Goal: Information Seeking & Learning: Learn about a topic

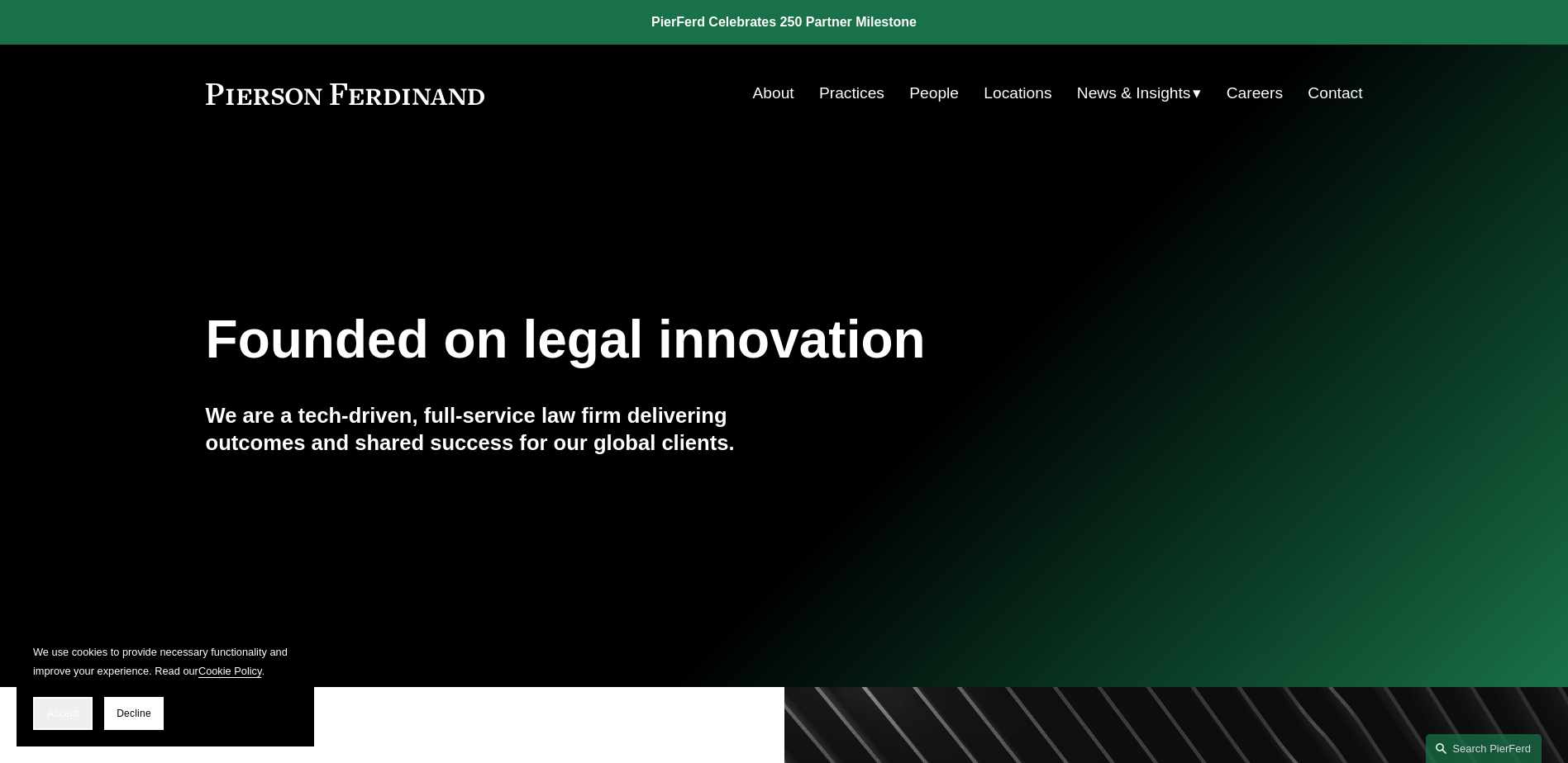
click at [77, 719] on button "Accept" at bounding box center [63, 713] width 59 height 33
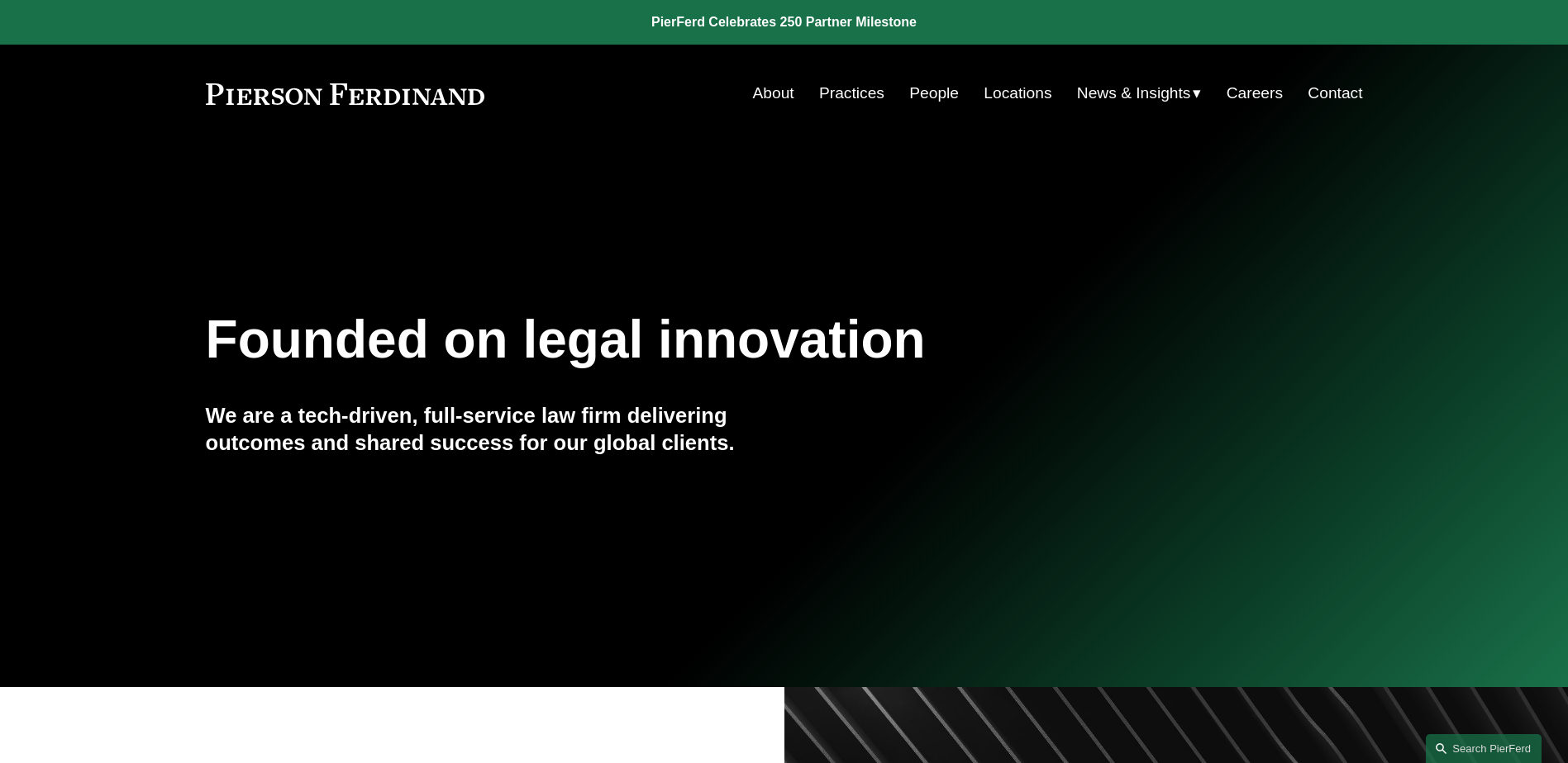
click at [934, 87] on link "People" at bounding box center [934, 93] width 50 height 32
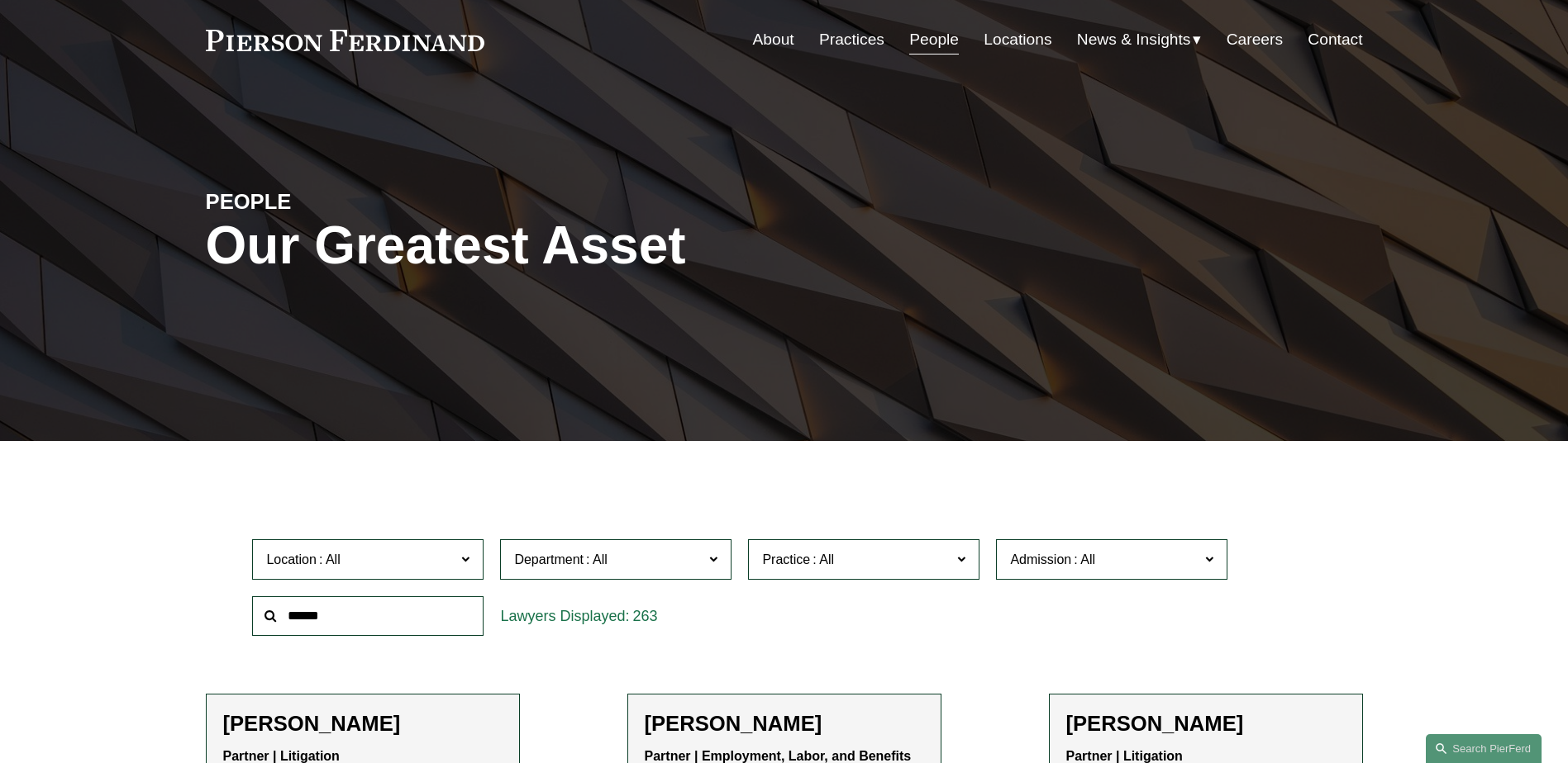
scroll to position [82, 0]
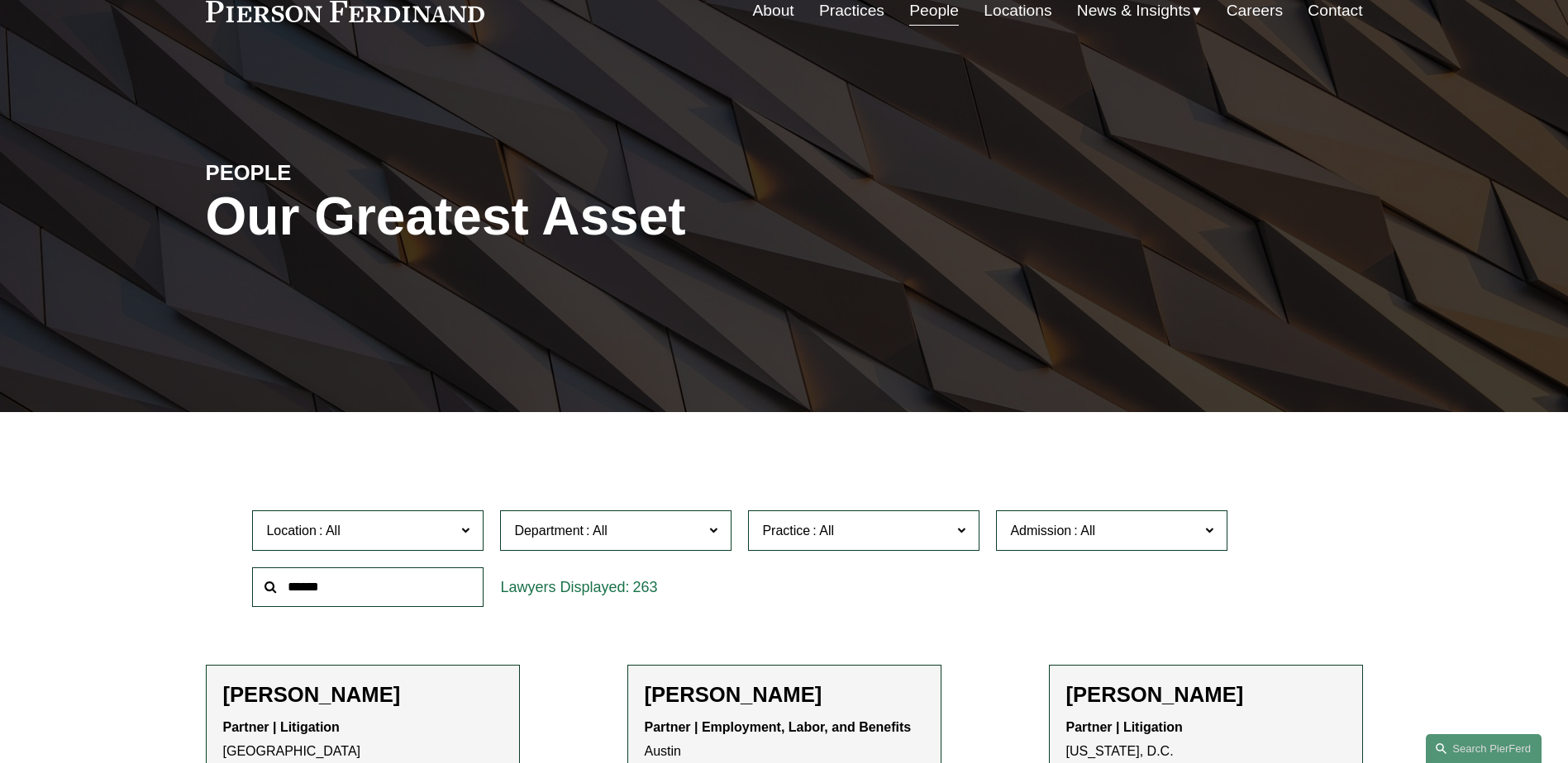
click at [409, 565] on div at bounding box center [367, 587] width 248 height 57
click at [407, 580] on input "text" at bounding box center [368, 587] width 232 height 40
type input "****"
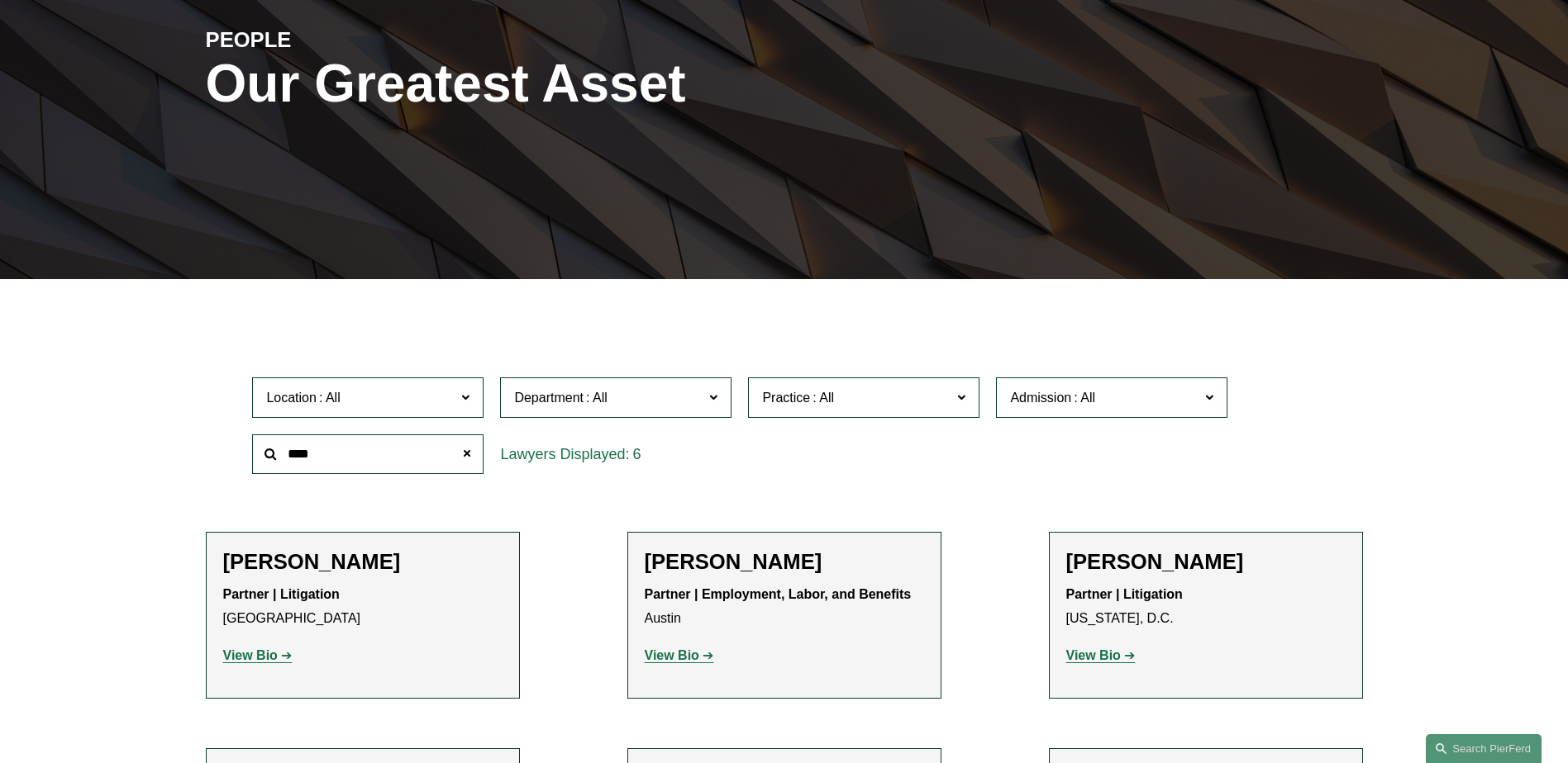
scroll to position [248, 0]
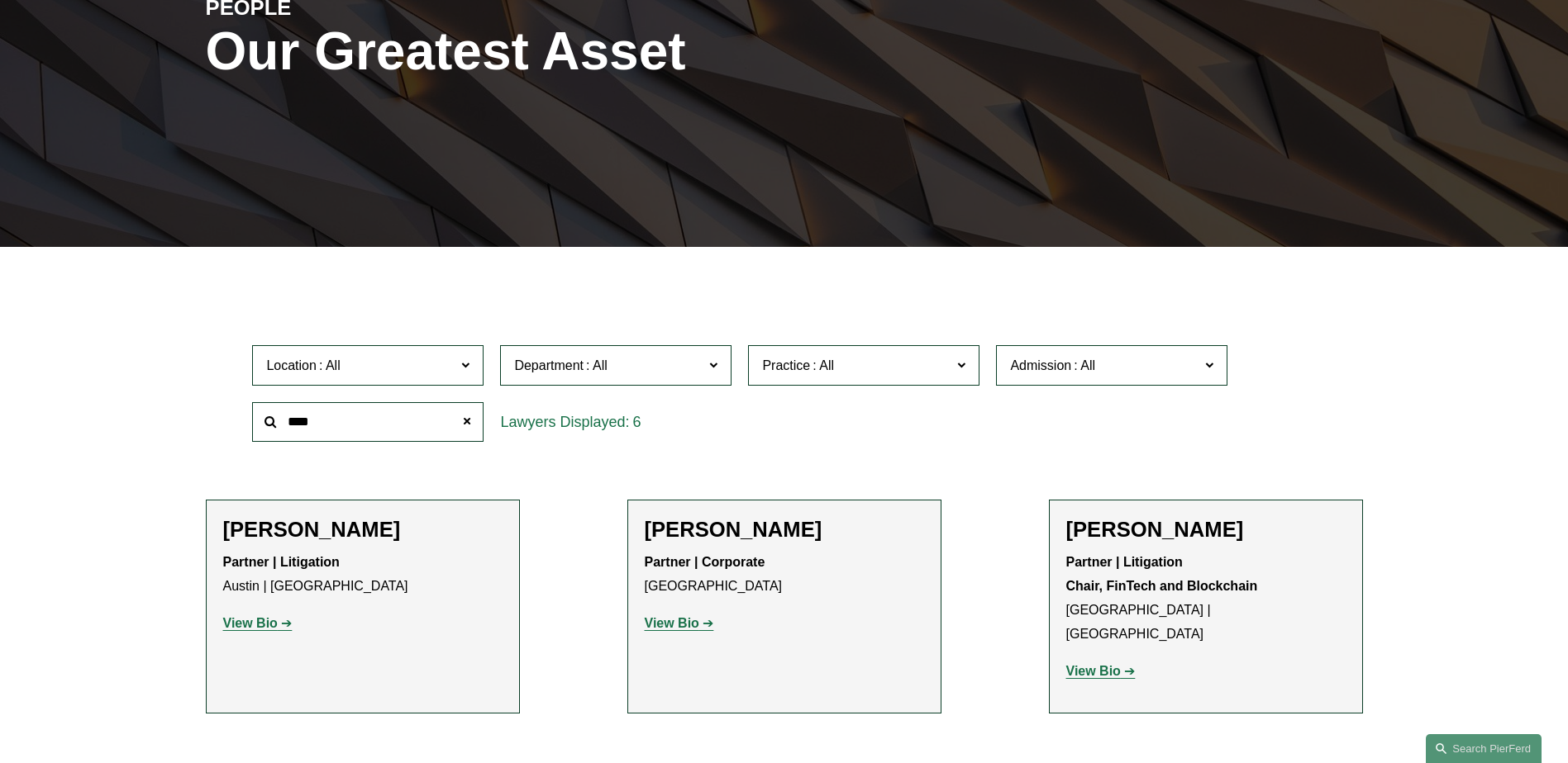
click at [383, 410] on input "****" at bounding box center [368, 422] width 232 height 40
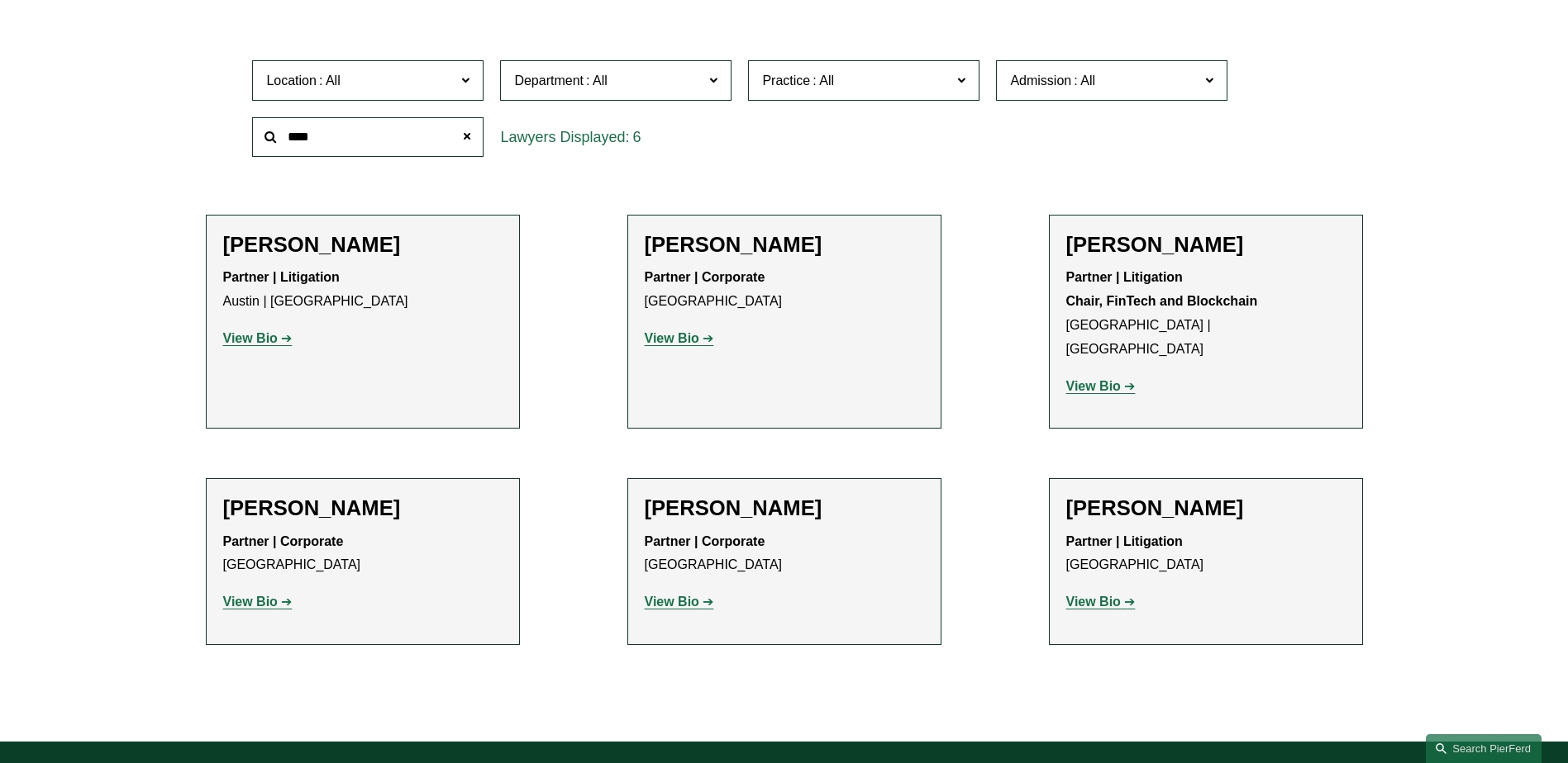
scroll to position [743, 0]
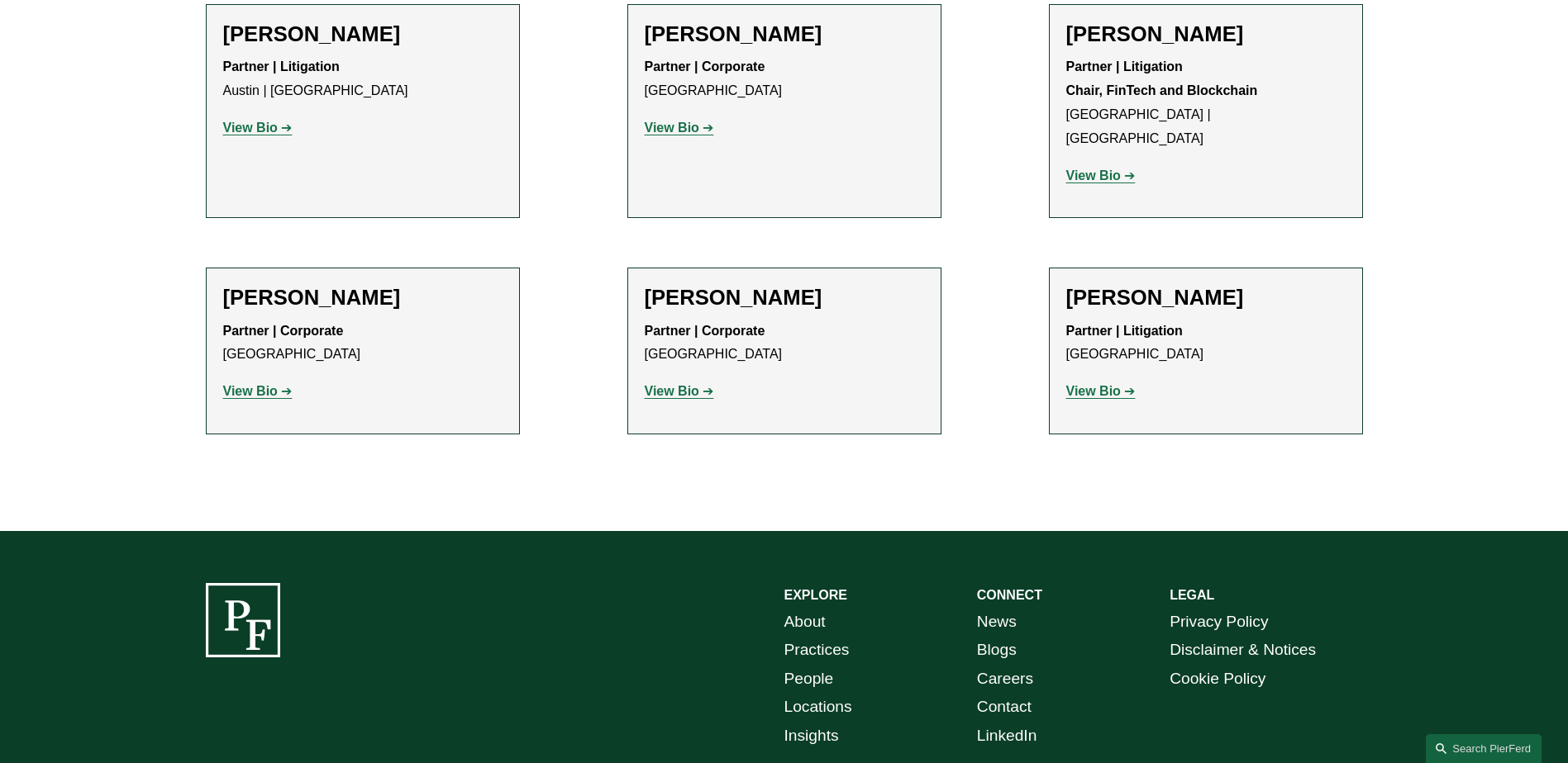
click at [268, 384] on strong "View Bio" at bounding box center [250, 391] width 55 height 14
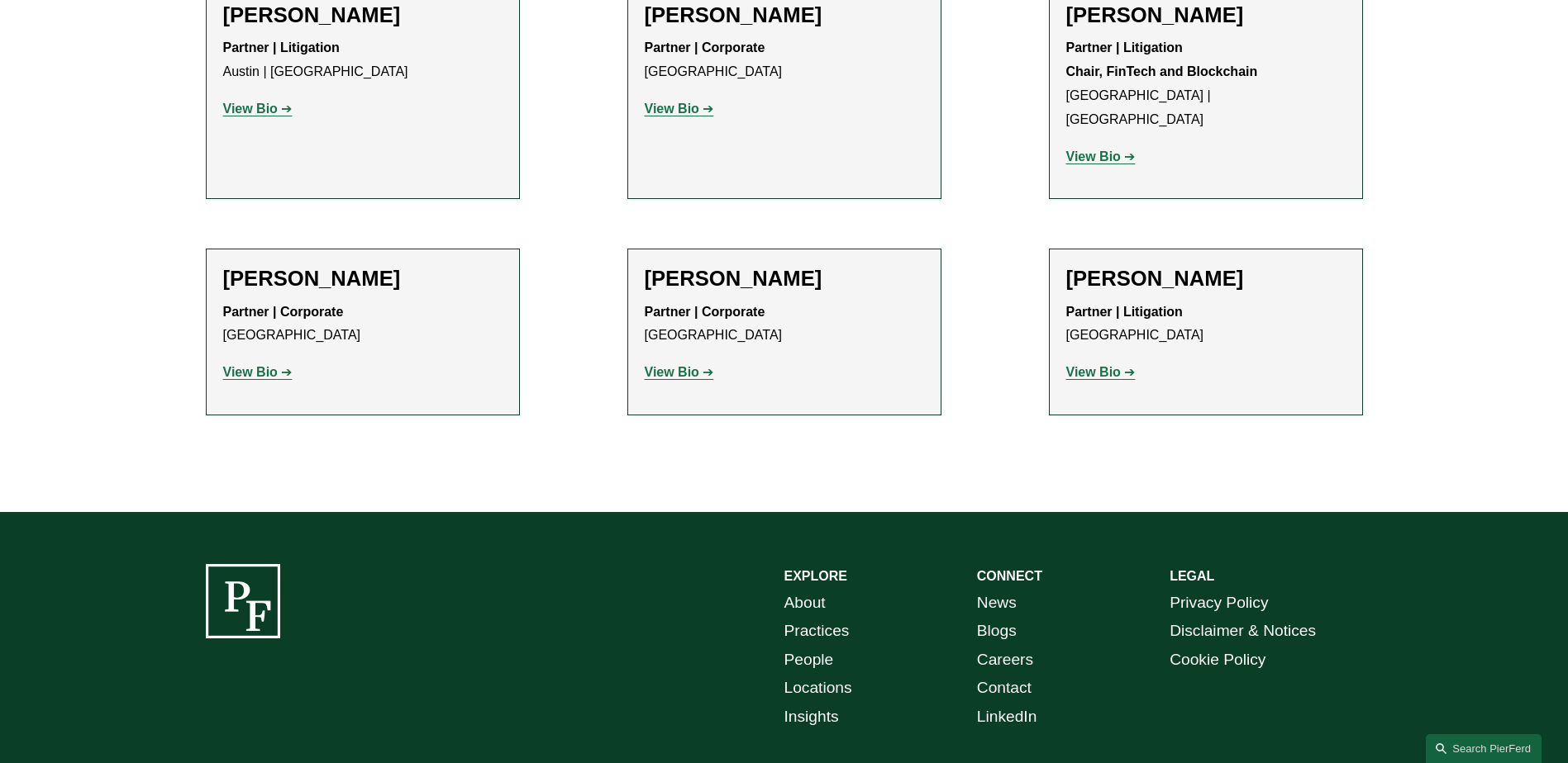
scroll to position [826, 0]
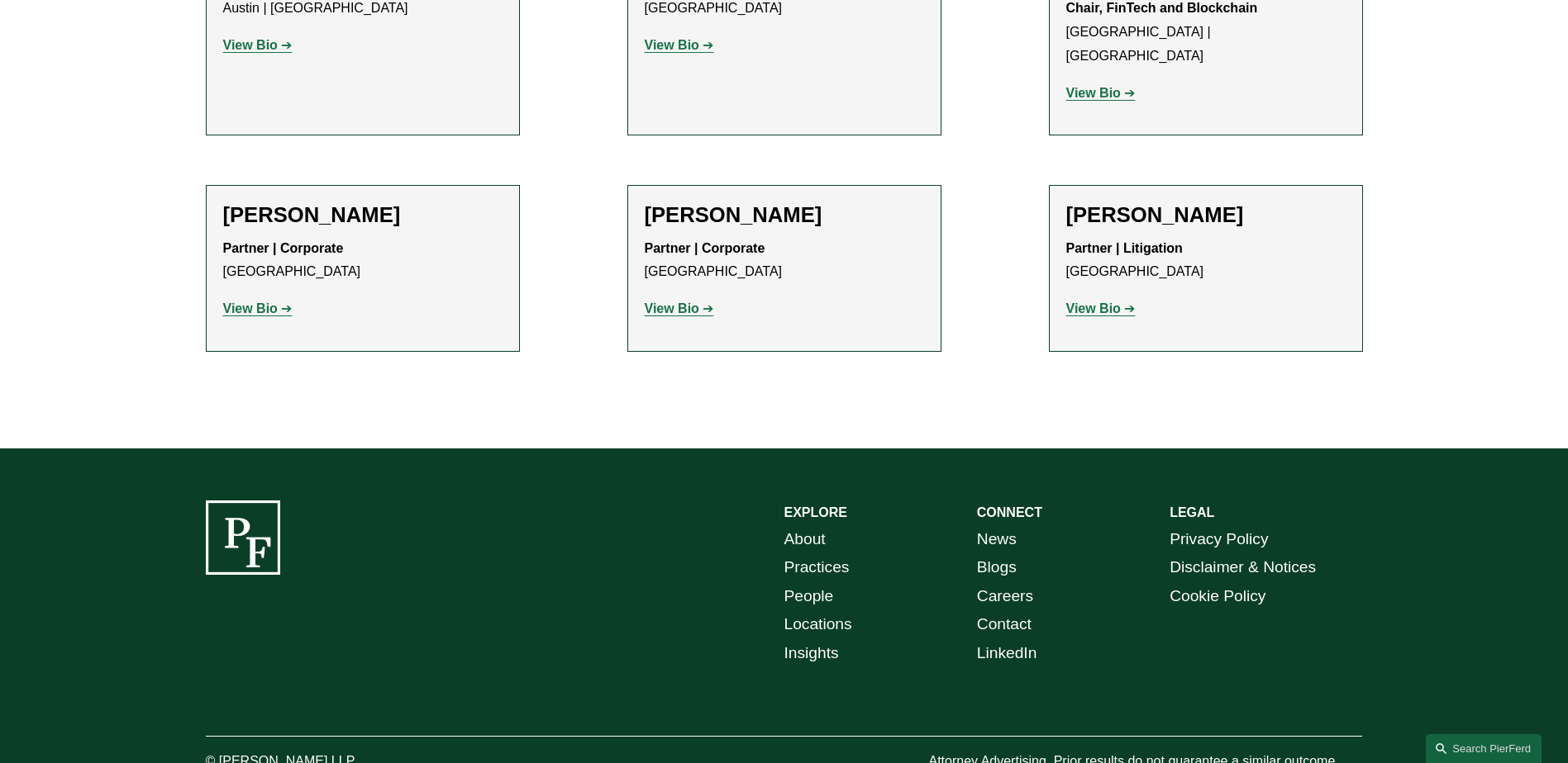
click at [639, 284] on li "Will Stafford Partner | Corporate Houston View Bio Location: Houston; Departmen…" at bounding box center [784, 268] width 314 height 167
click at [660, 302] on strong "View Bio" at bounding box center [672, 309] width 55 height 14
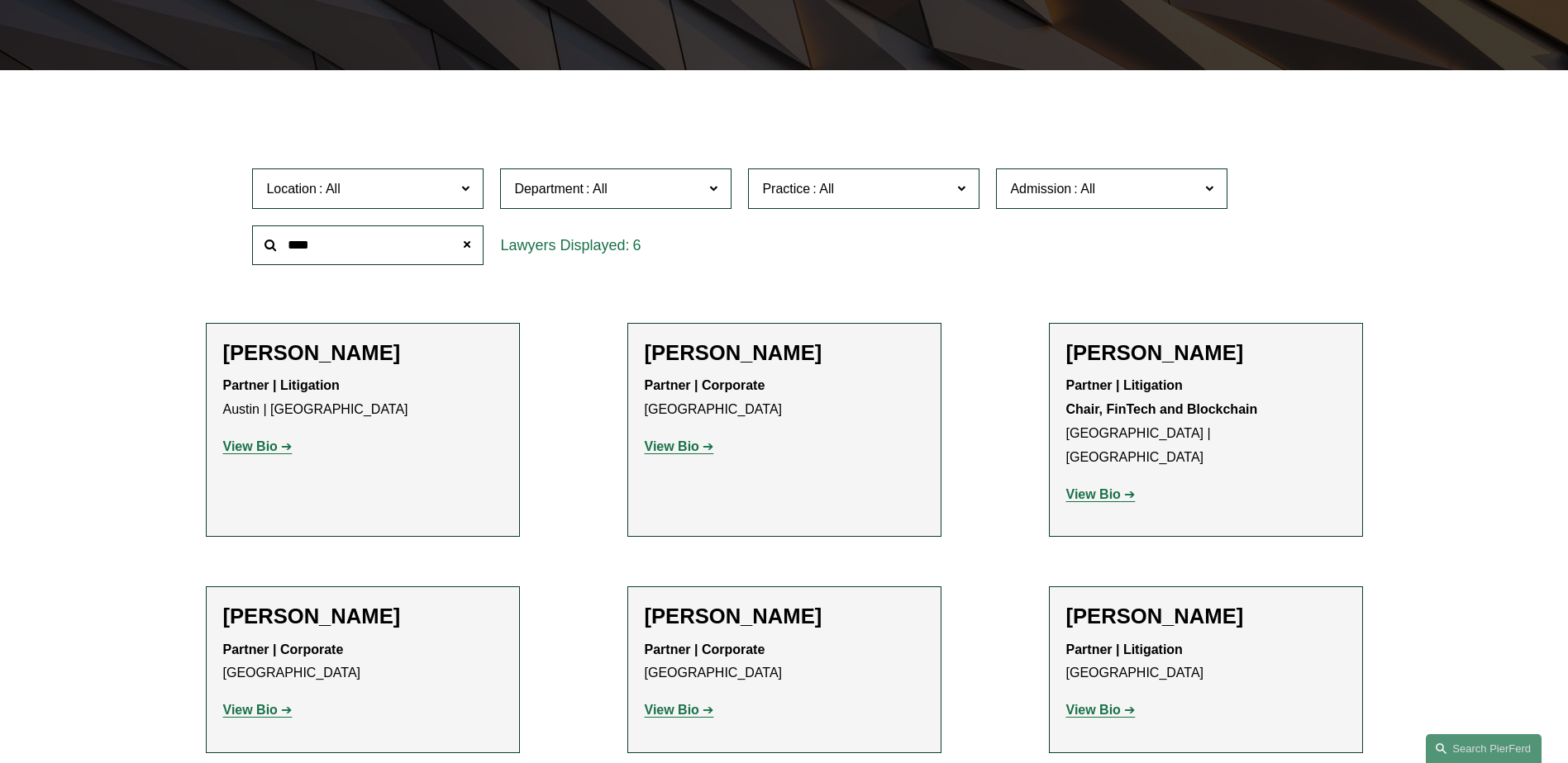
scroll to position [413, 0]
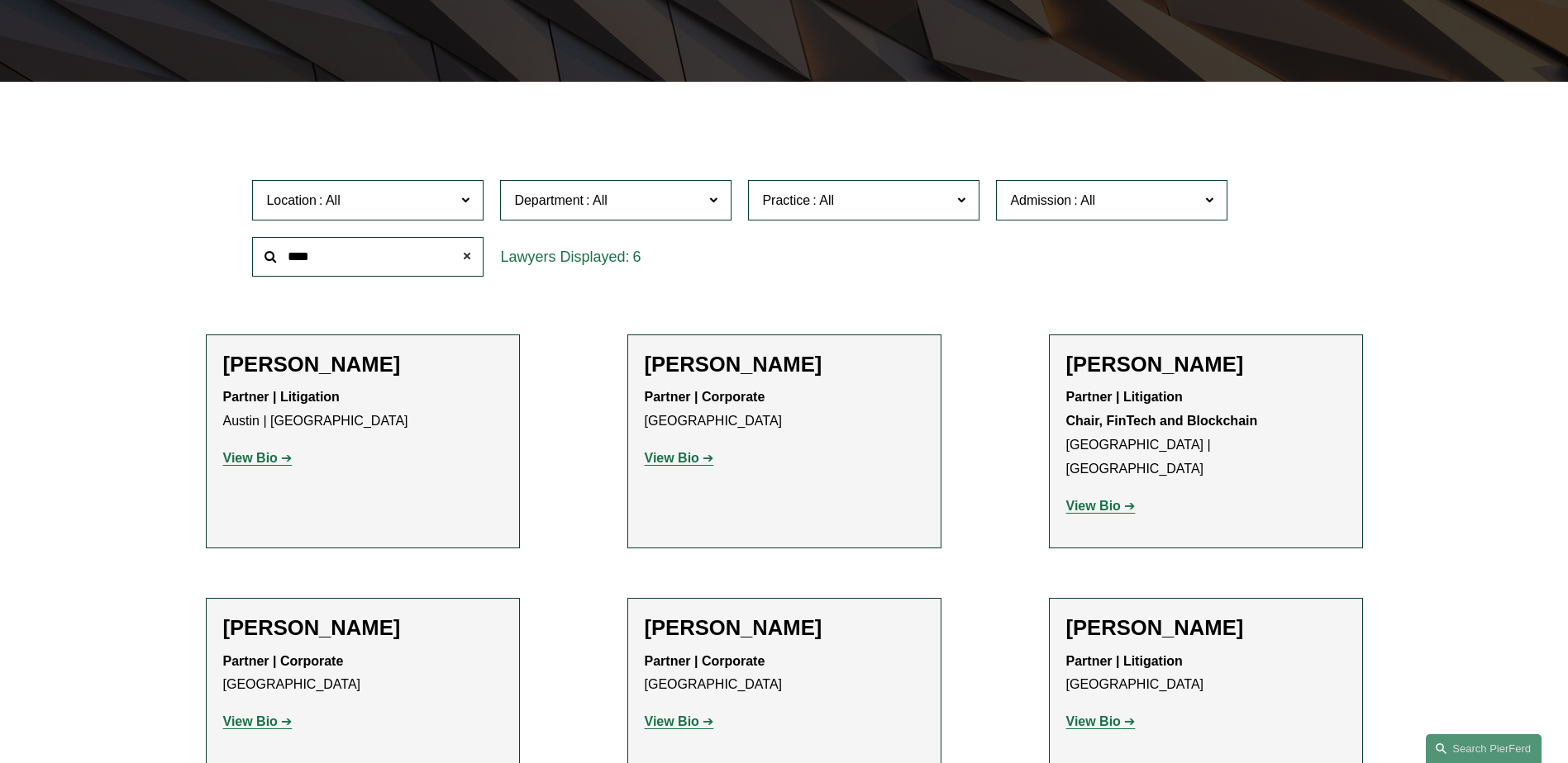
click at [462, 264] on span at bounding box center [467, 256] width 33 height 33
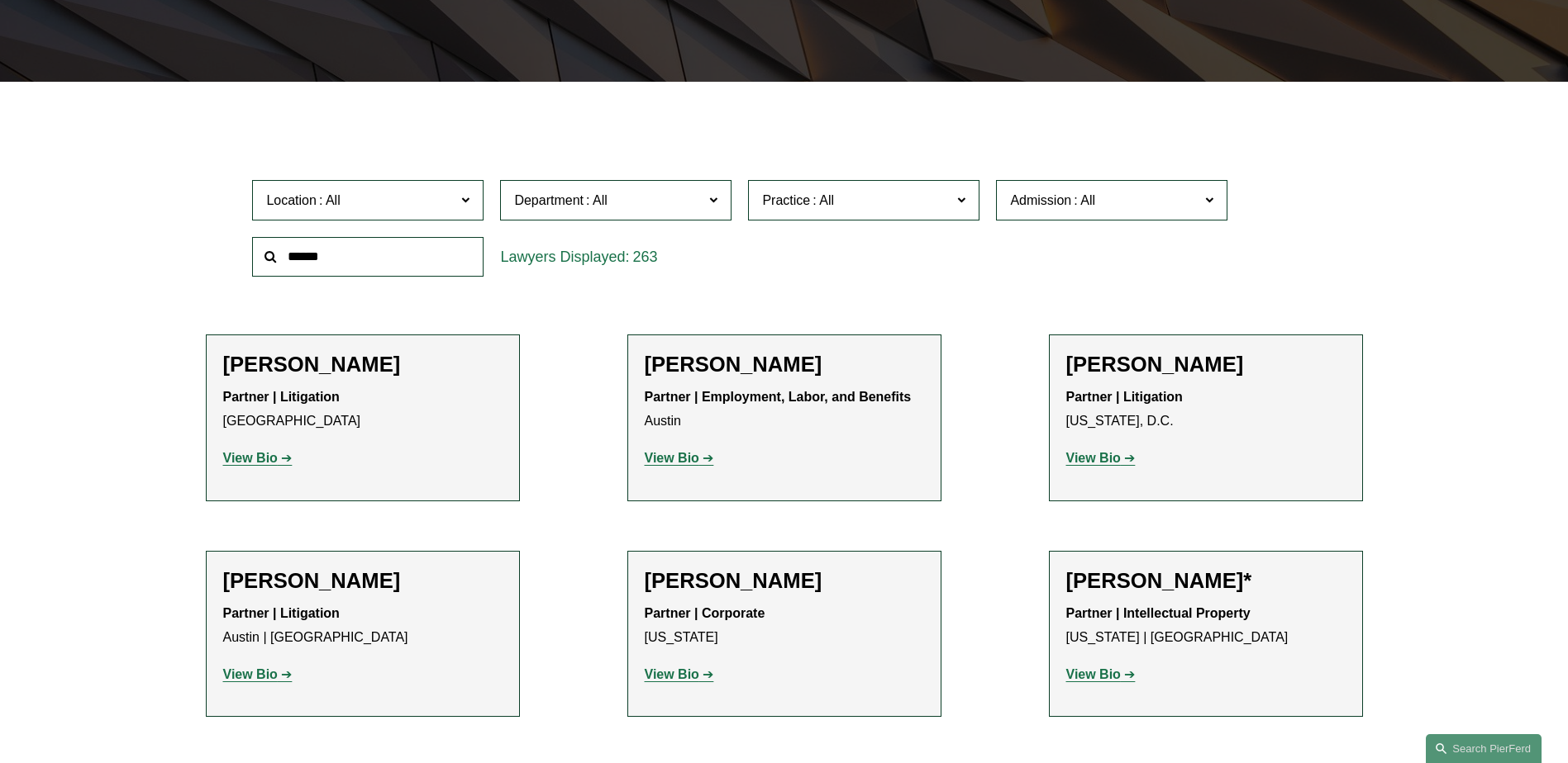
click at [406, 201] on span "Location" at bounding box center [360, 201] width 190 height 22
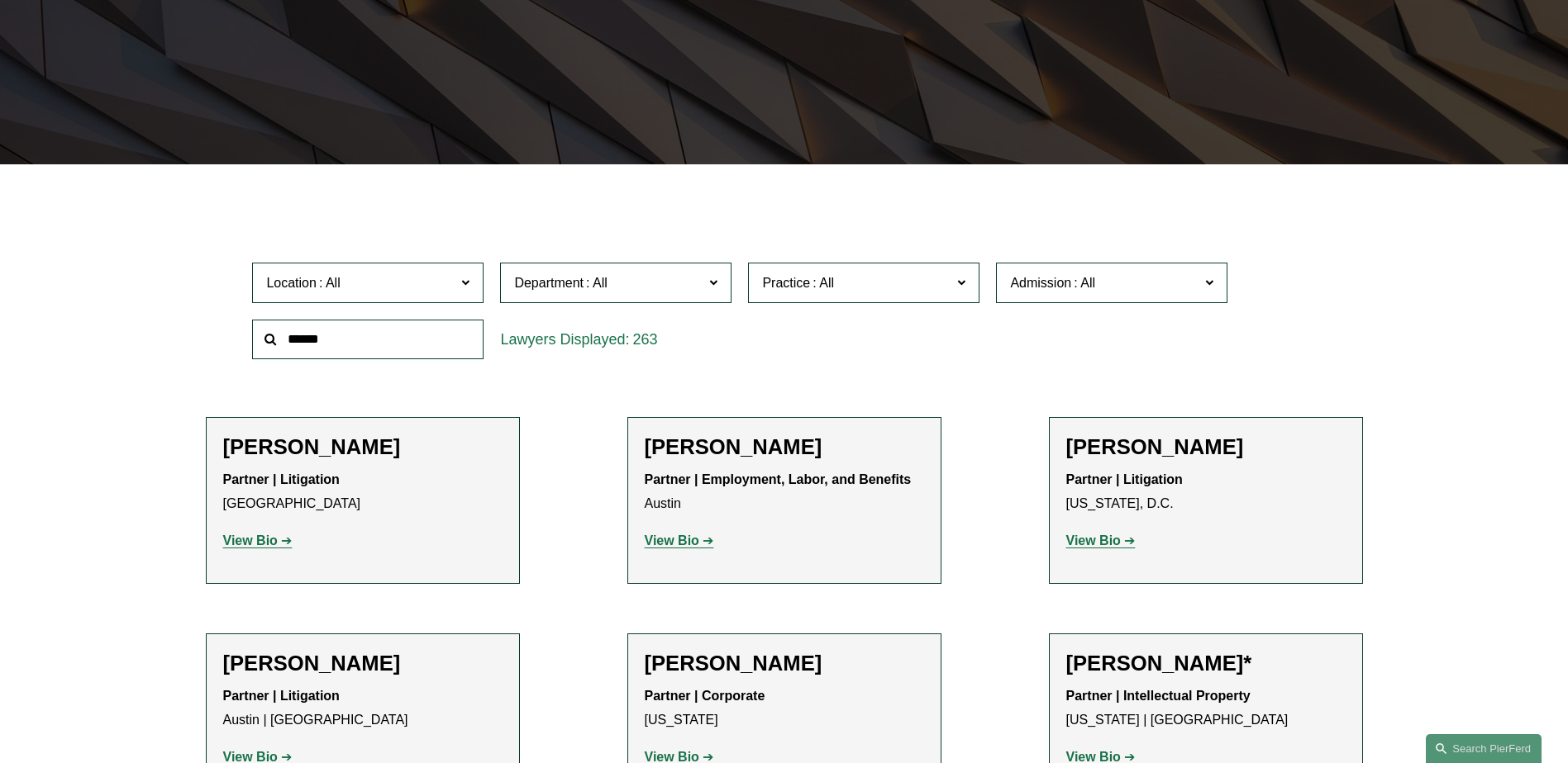
scroll to position [472, 0]
click at [0, 0] on link "[GEOGRAPHIC_DATA]" at bounding box center [0, 0] width 0 height 0
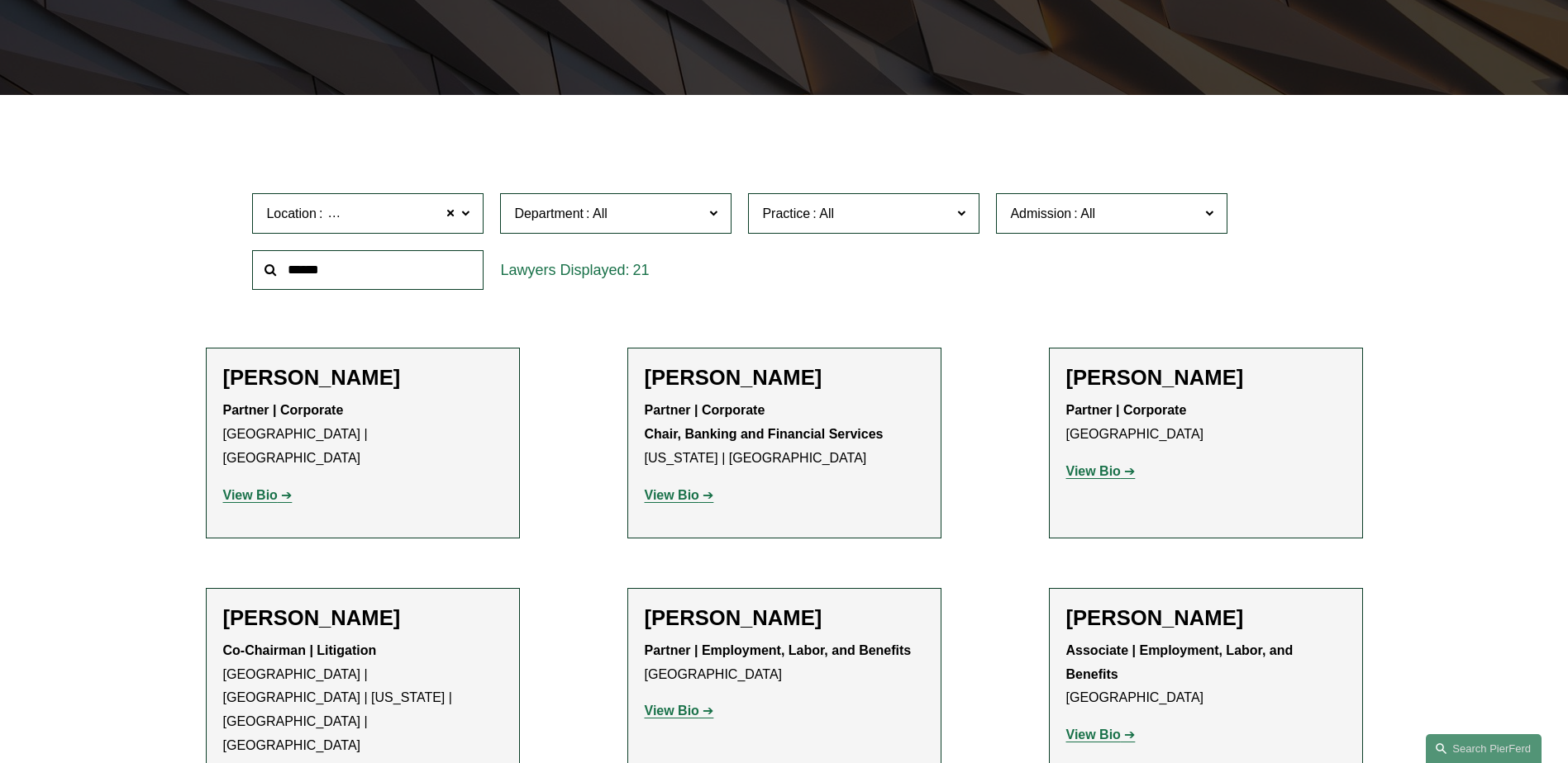
scroll to position [496, 0]
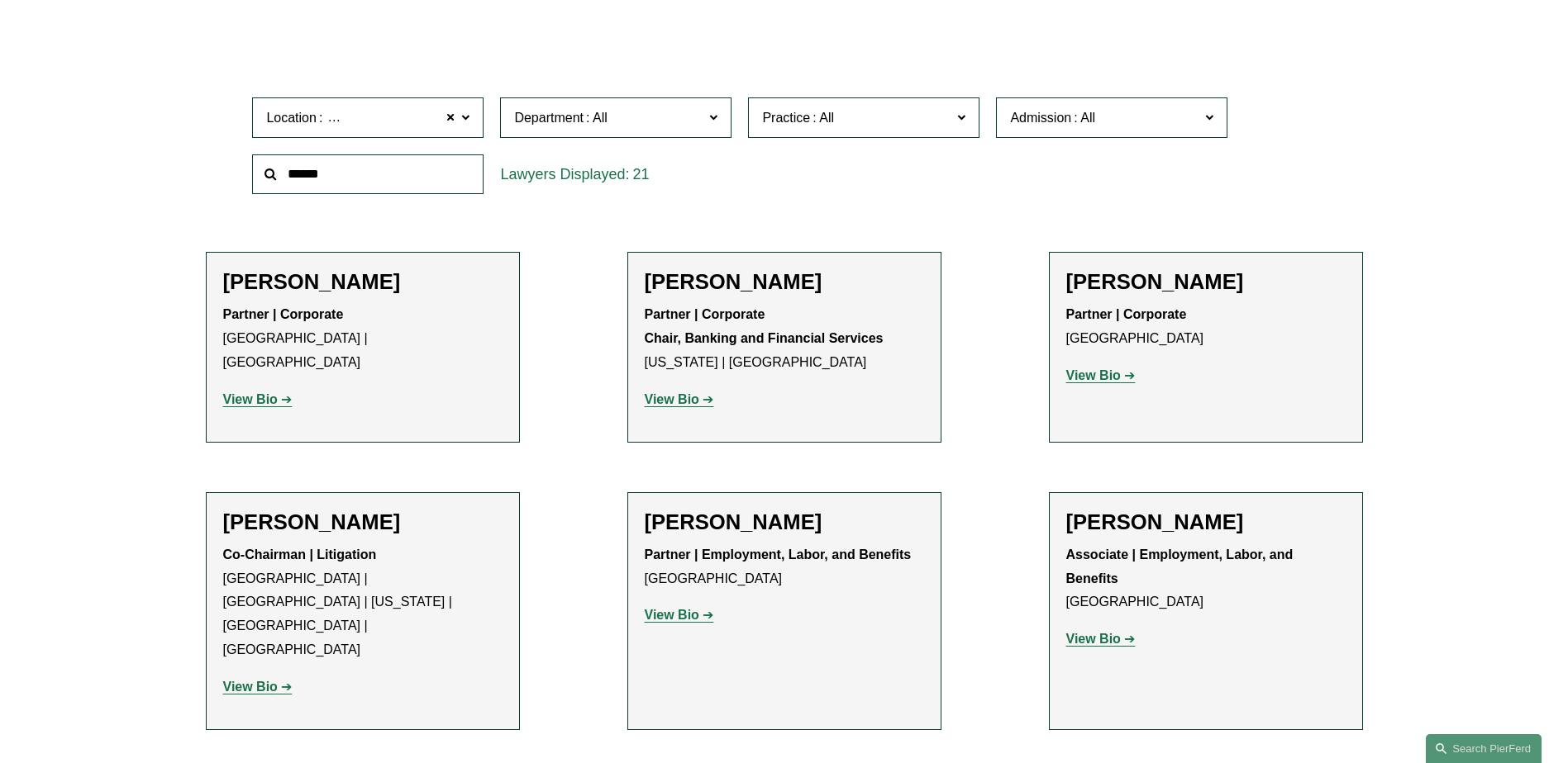
drag, startPoint x: 235, startPoint y: 385, endPoint x: 112, endPoint y: 360, distance: 125.5
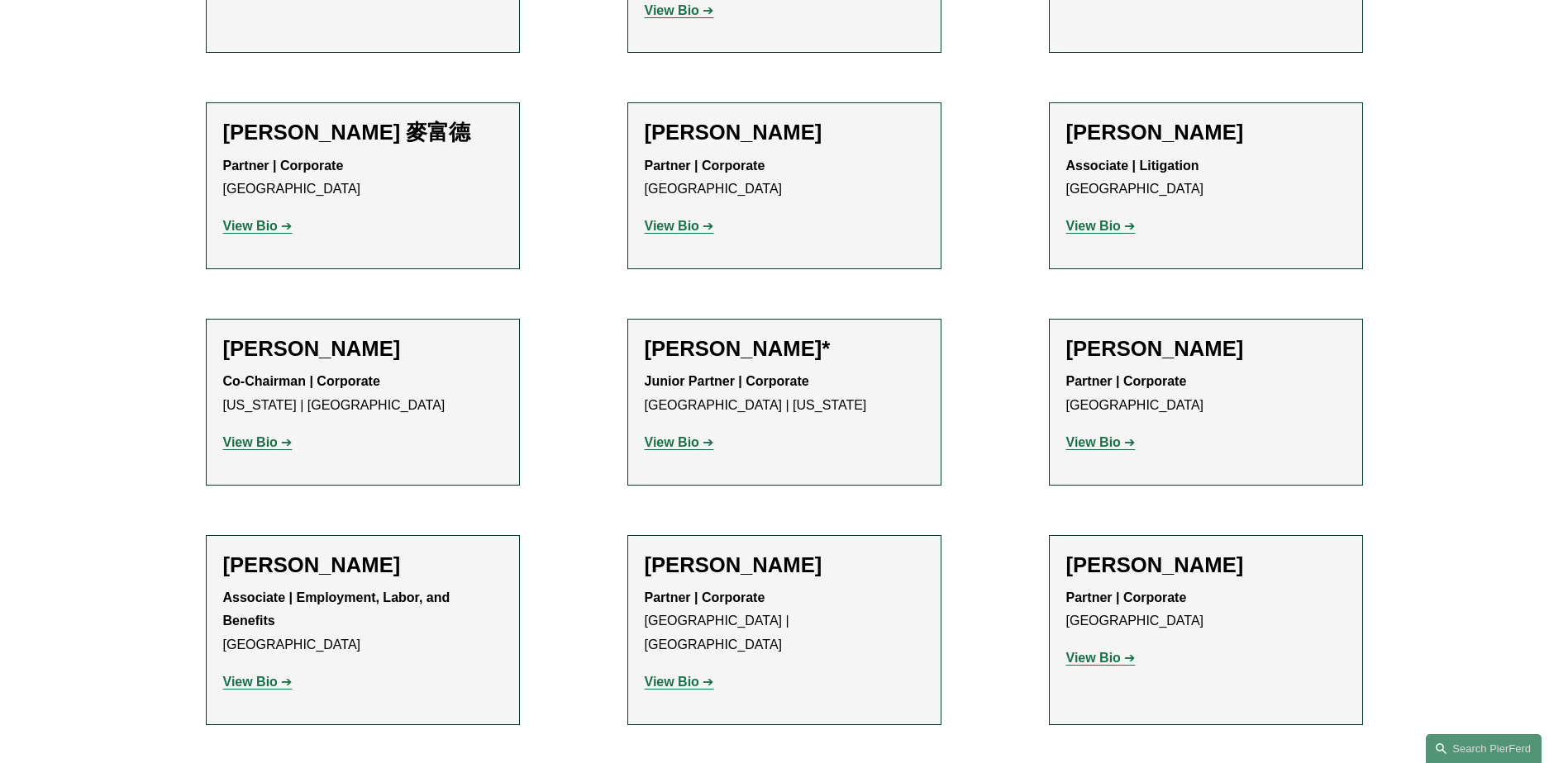
scroll to position [1735, 0]
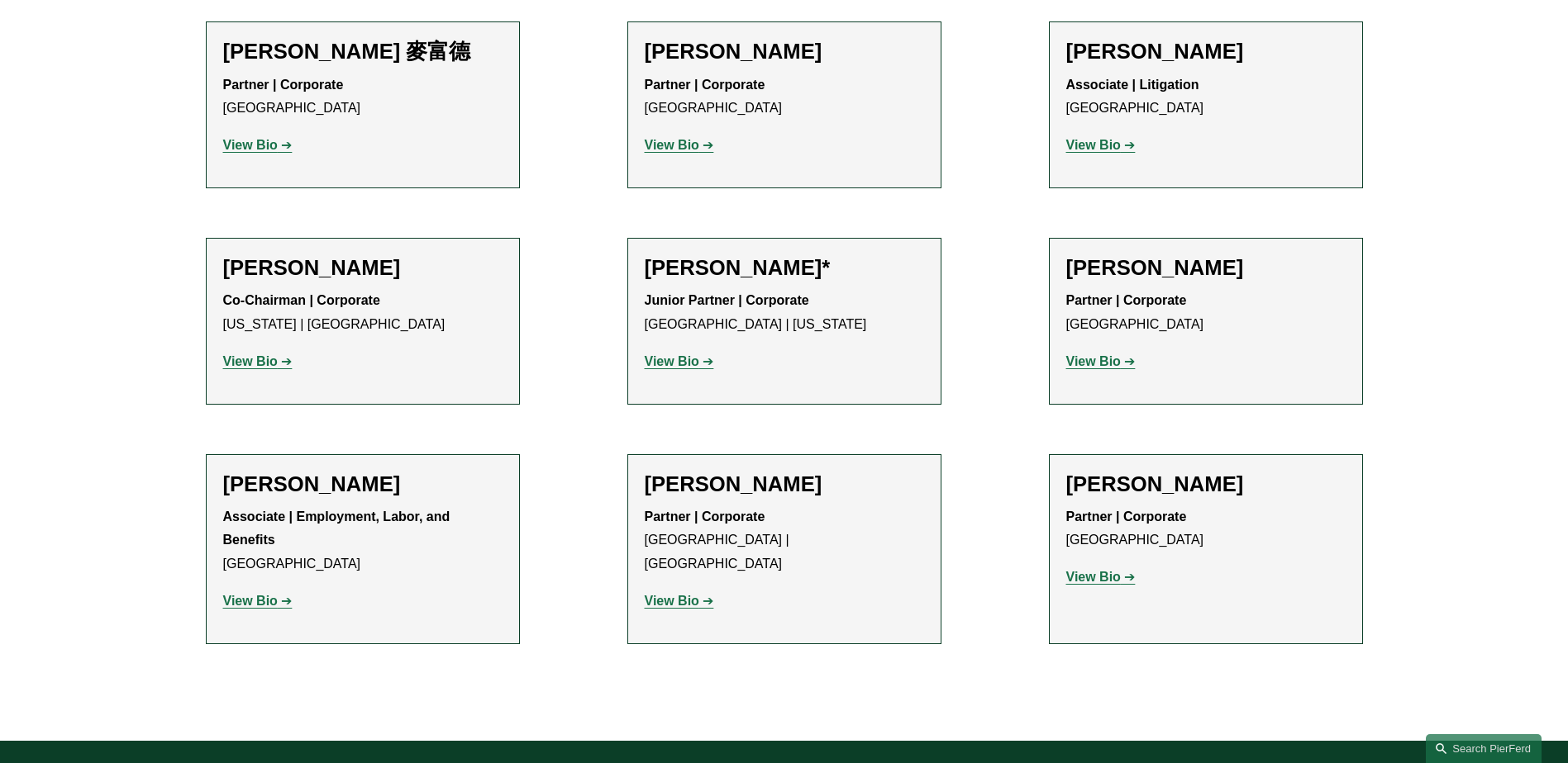
drag, startPoint x: 685, startPoint y: 513, endPoint x: 680, endPoint y: 506, distance: 8.6
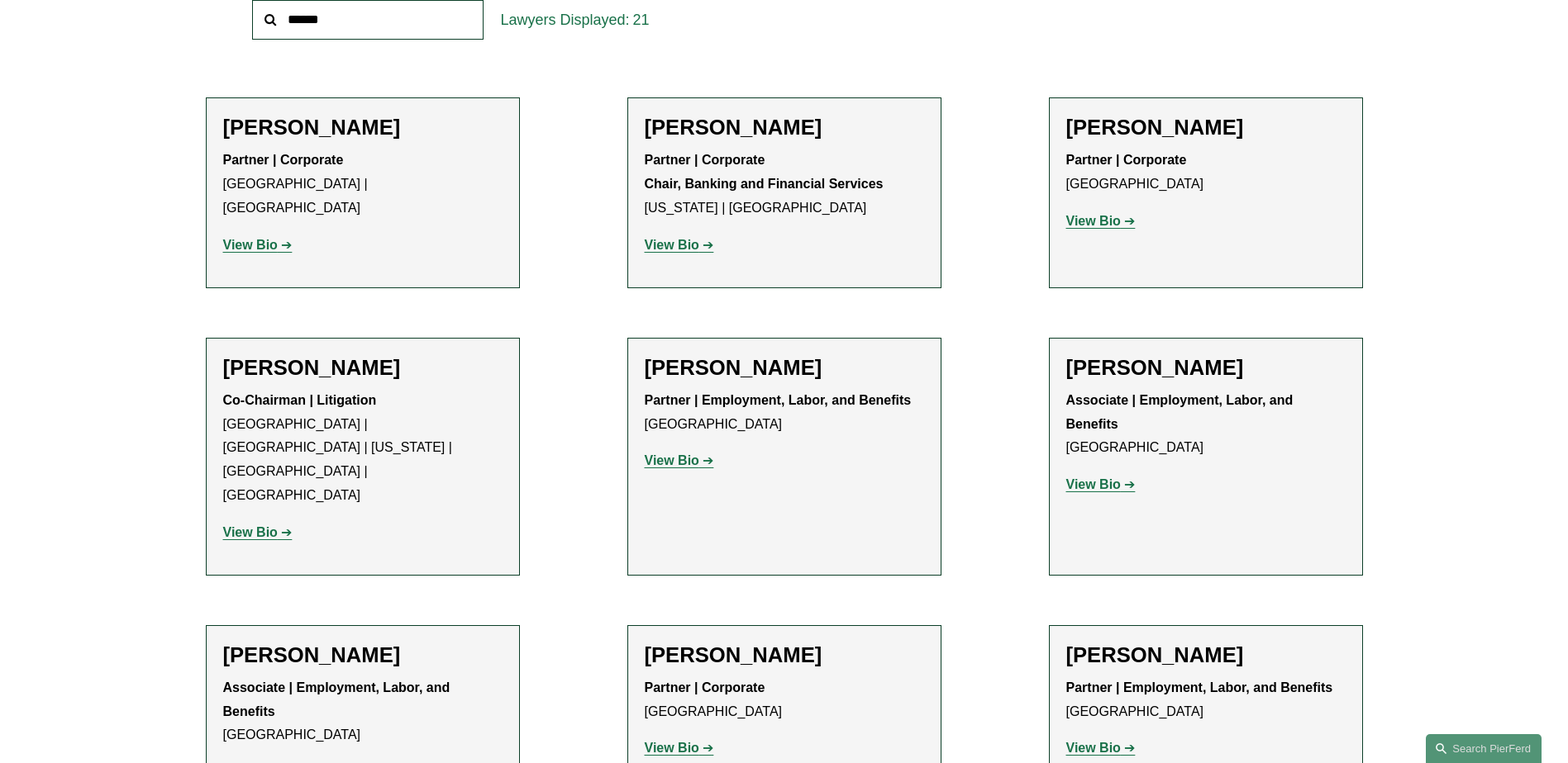
scroll to position [579, 0]
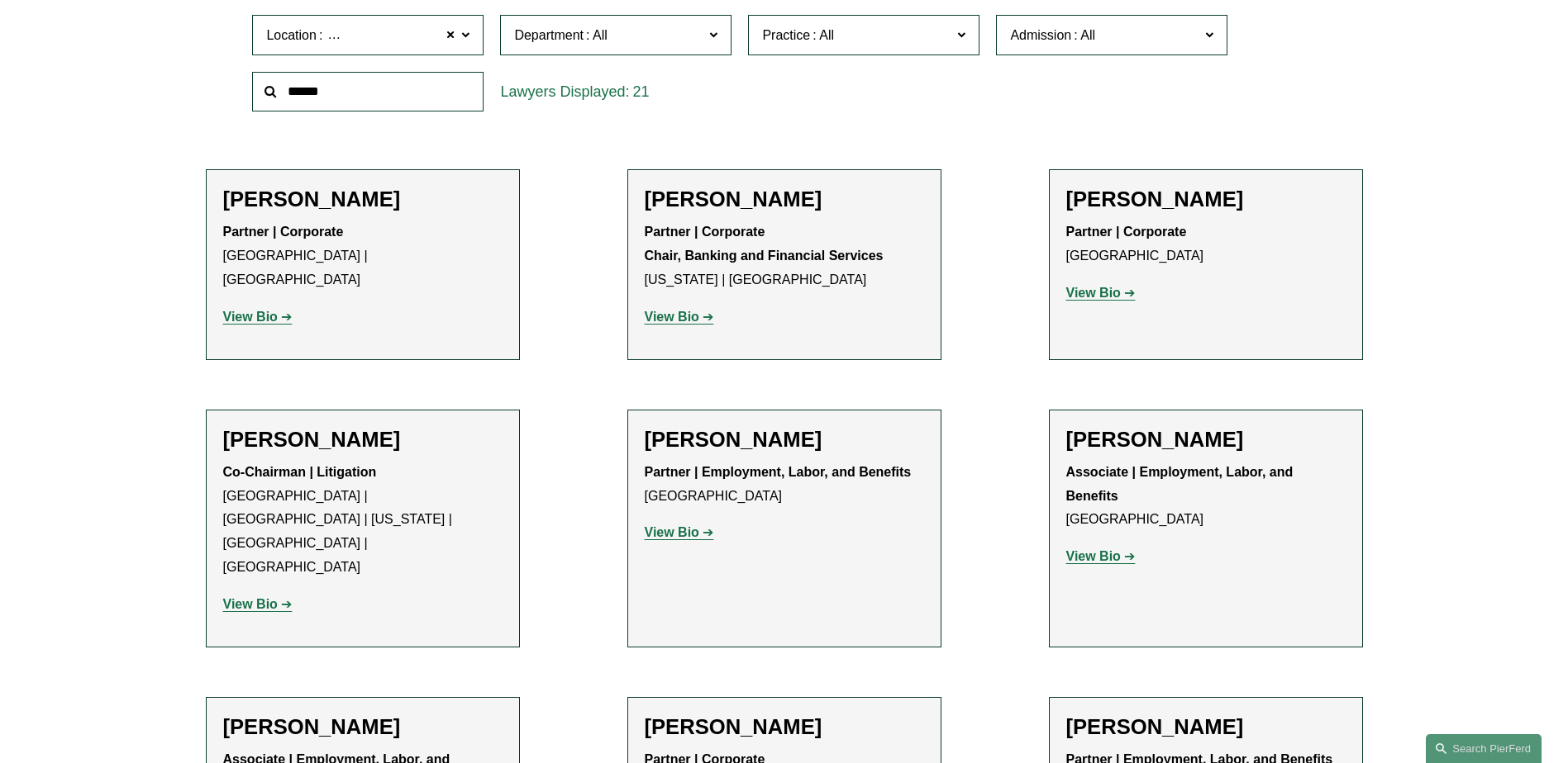
click at [1124, 552] on link "View Bio" at bounding box center [1101, 556] width 69 height 14
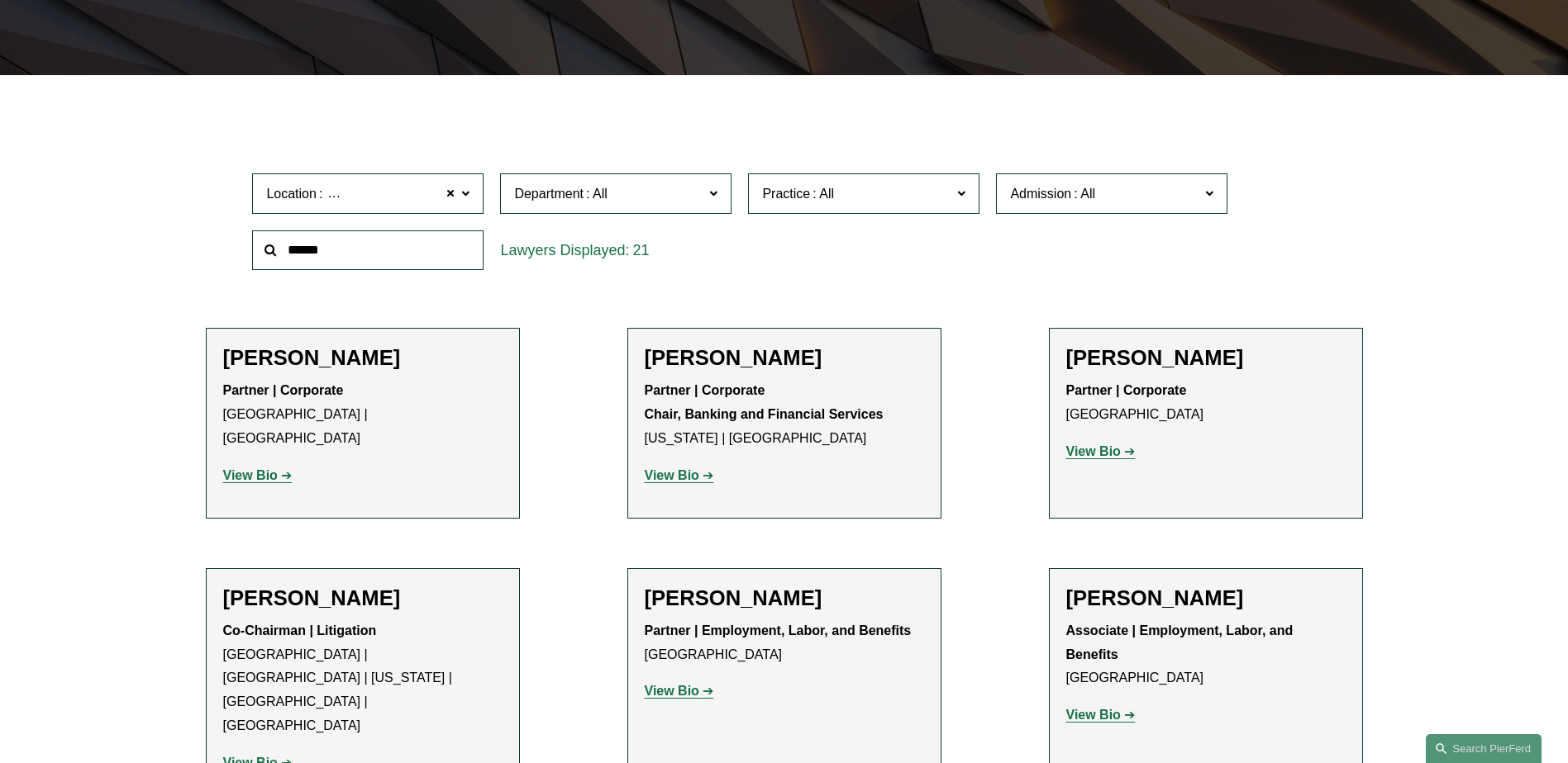
scroll to position [413, 0]
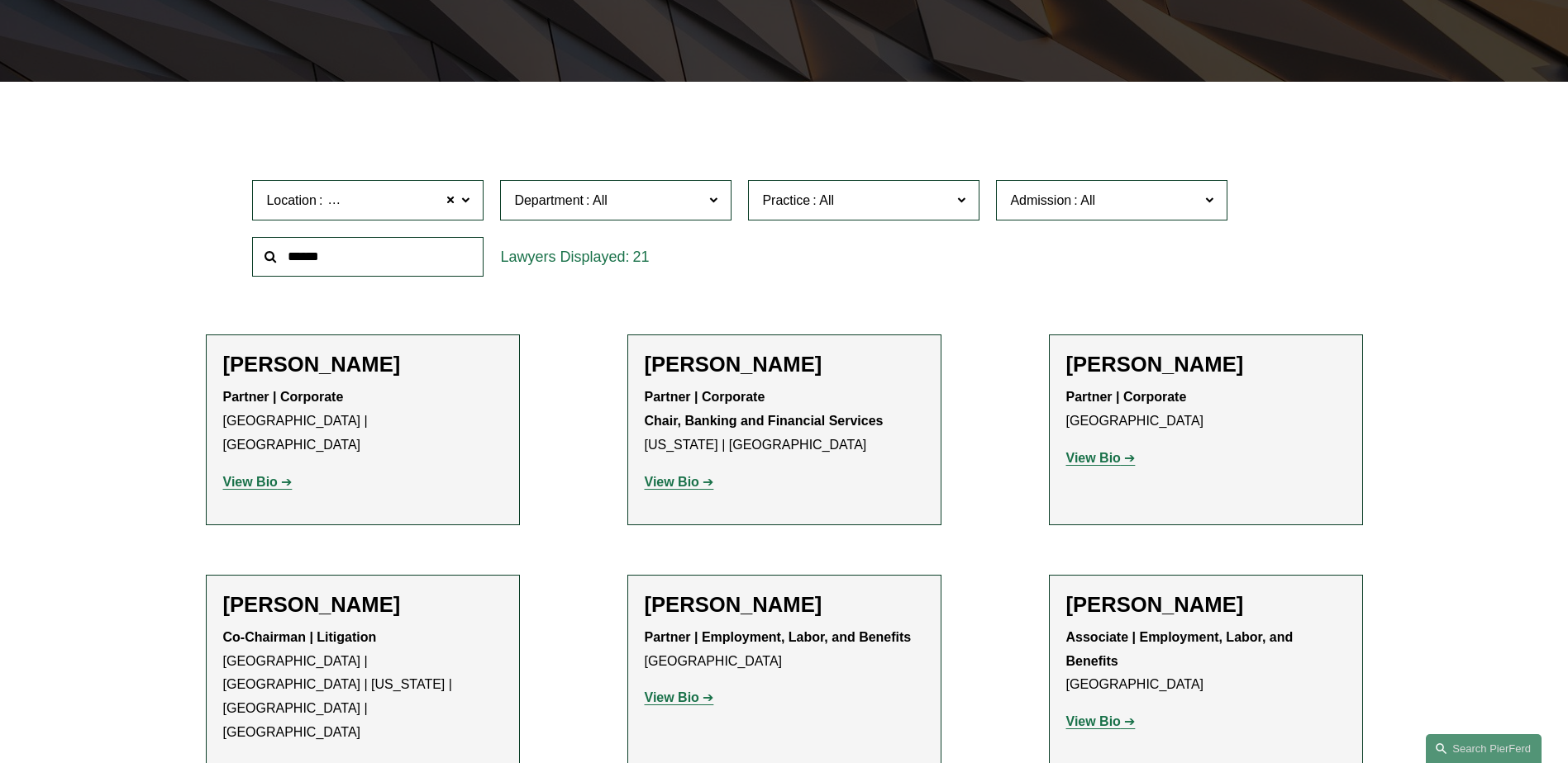
click at [1104, 454] on strong "View Bio" at bounding box center [1094, 458] width 55 height 14
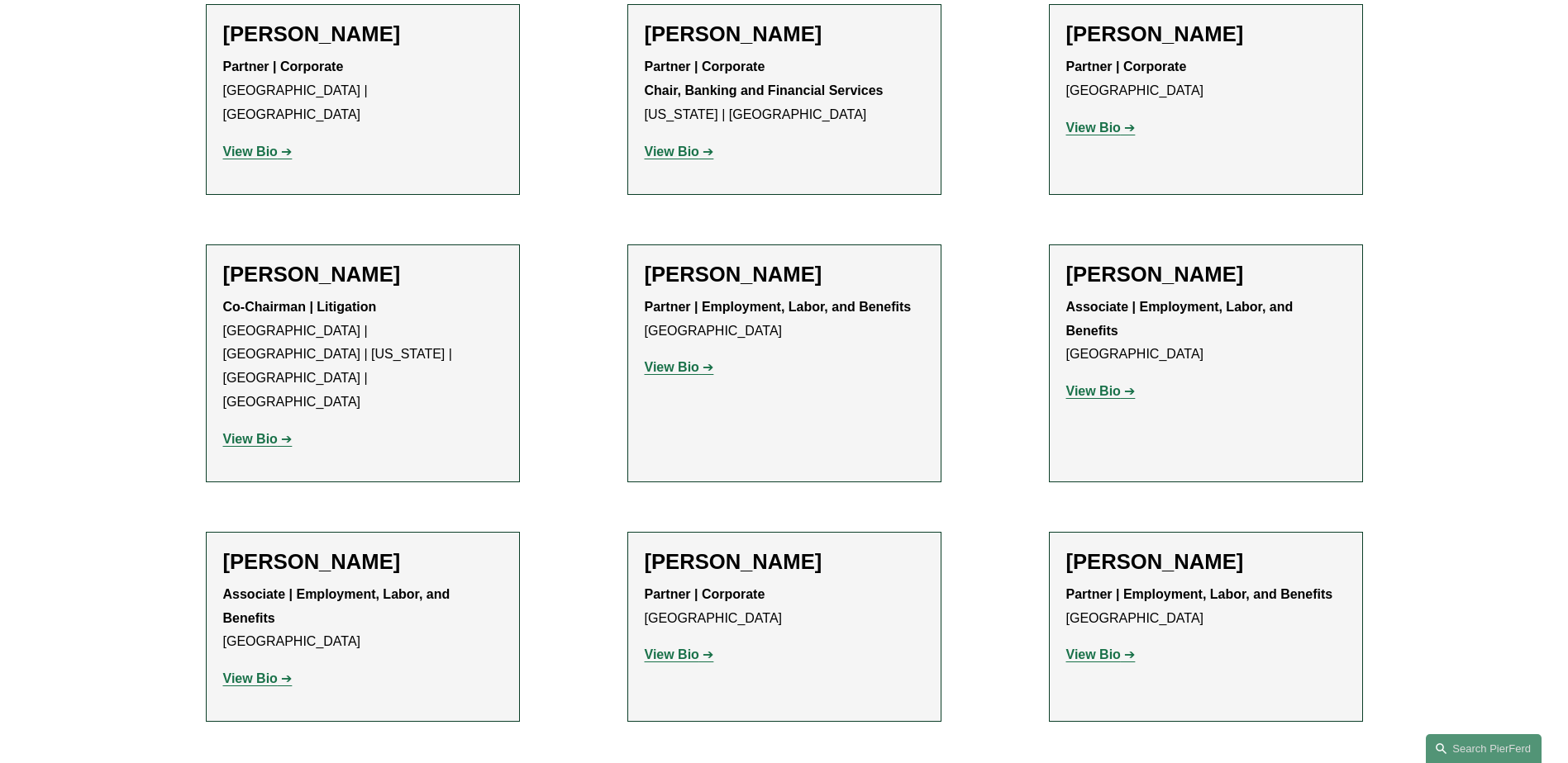
scroll to position [0, 0]
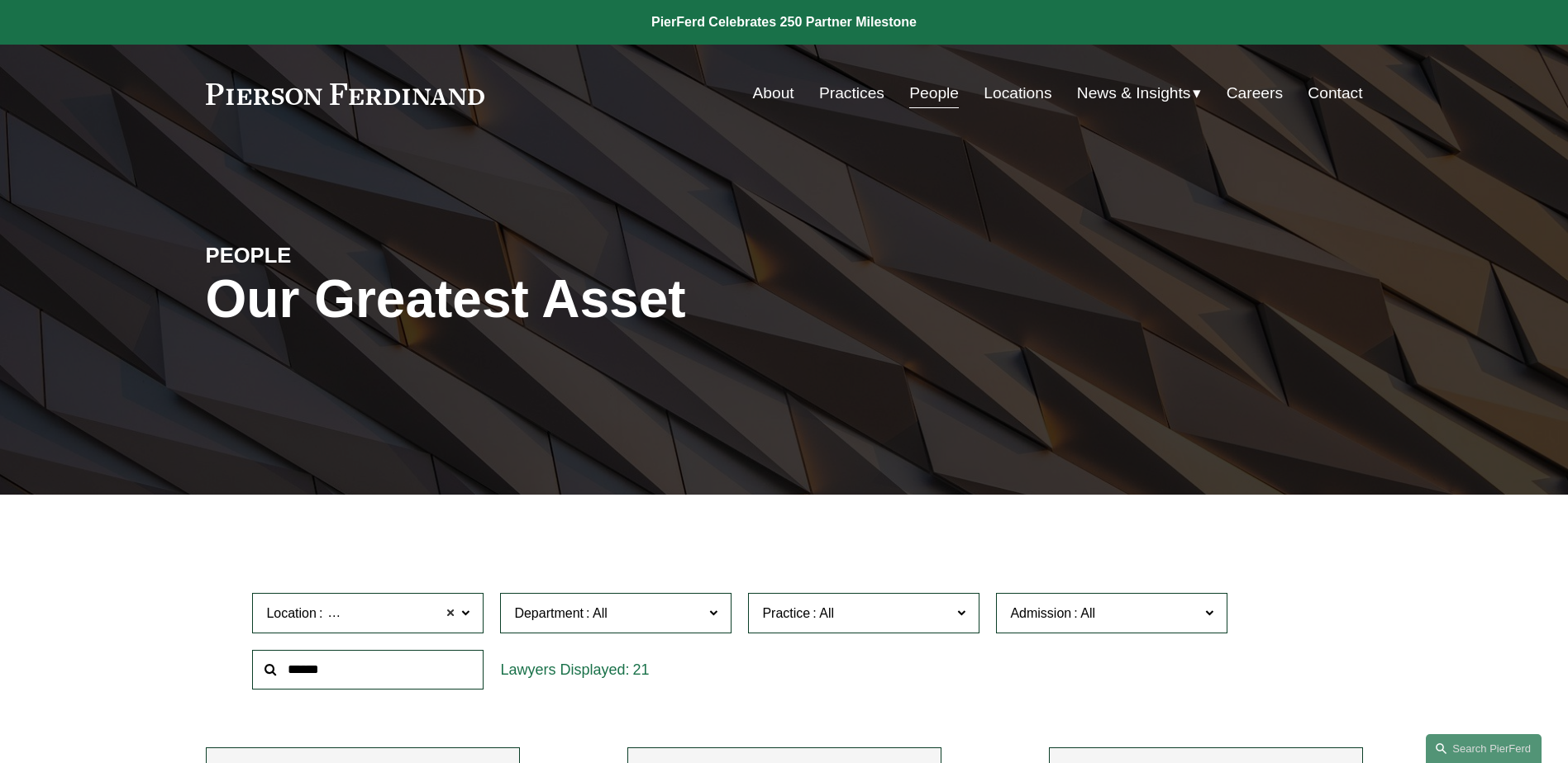
click at [451, 612] on span at bounding box center [450, 613] width 10 height 21
click at [631, 623] on span "Department" at bounding box center [608, 614] width 190 height 22
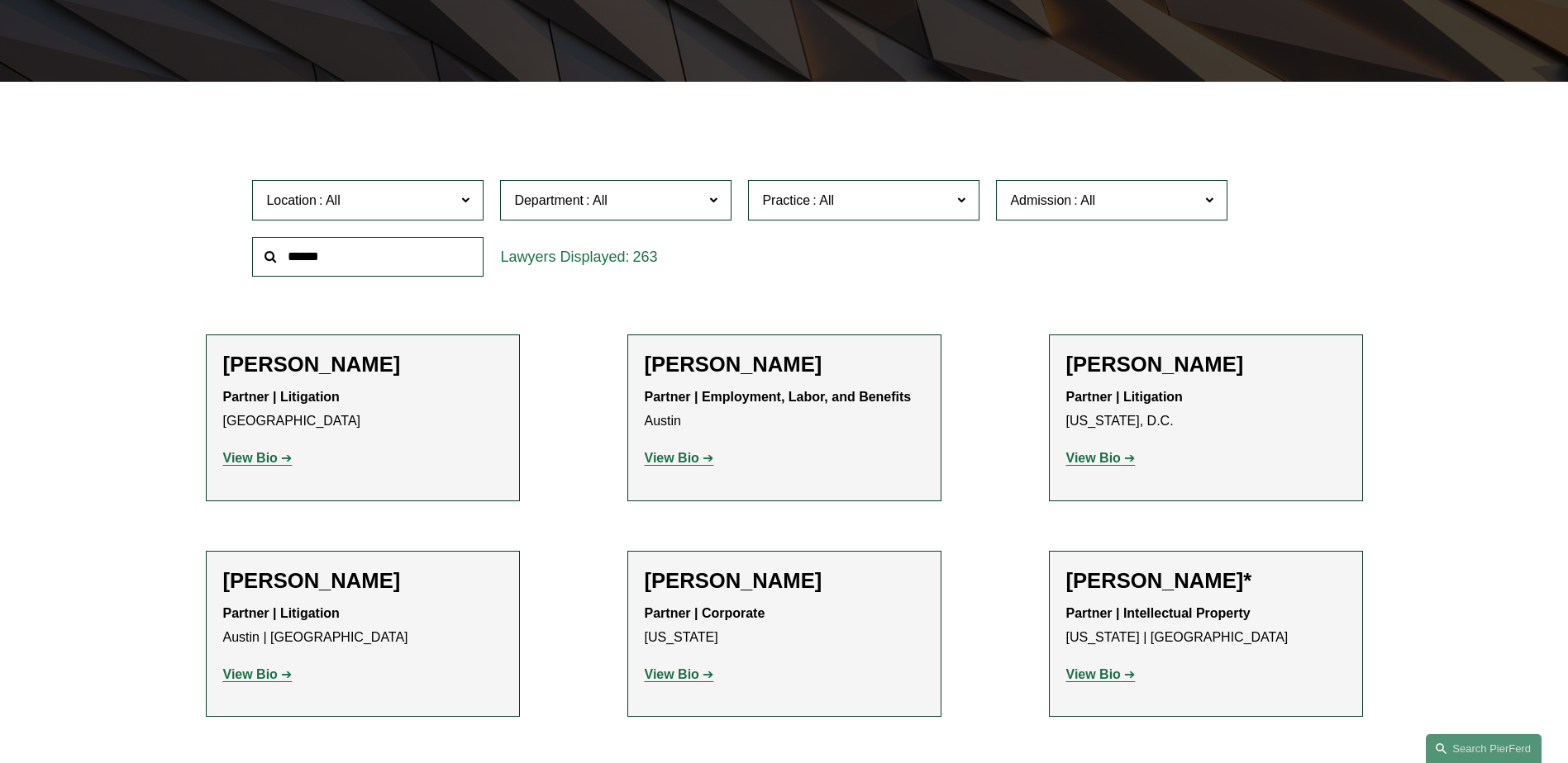
scroll to position [248, 0]
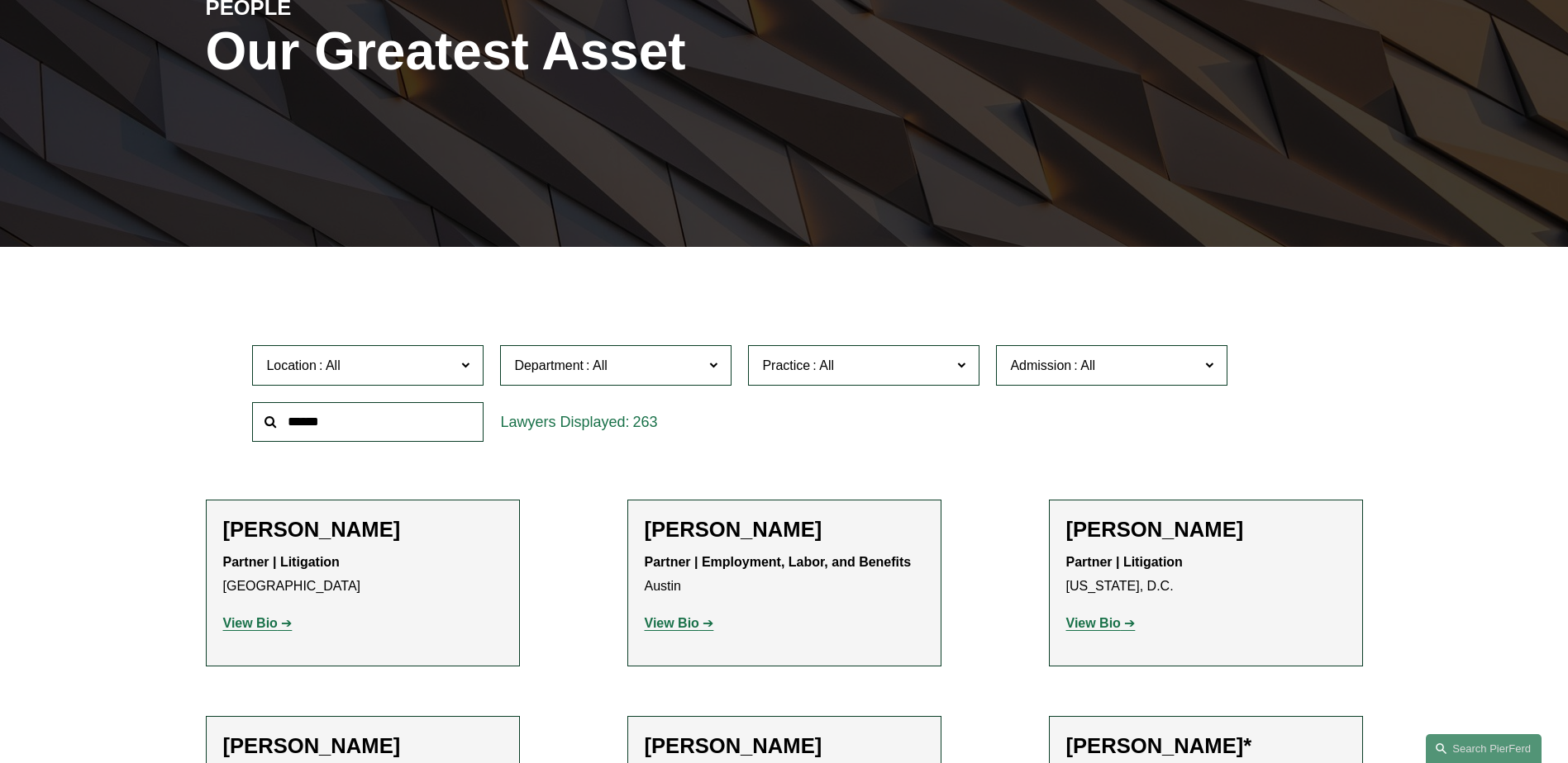
click at [0, 0] on link "Corporate" at bounding box center [0, 0] width 0 height 0
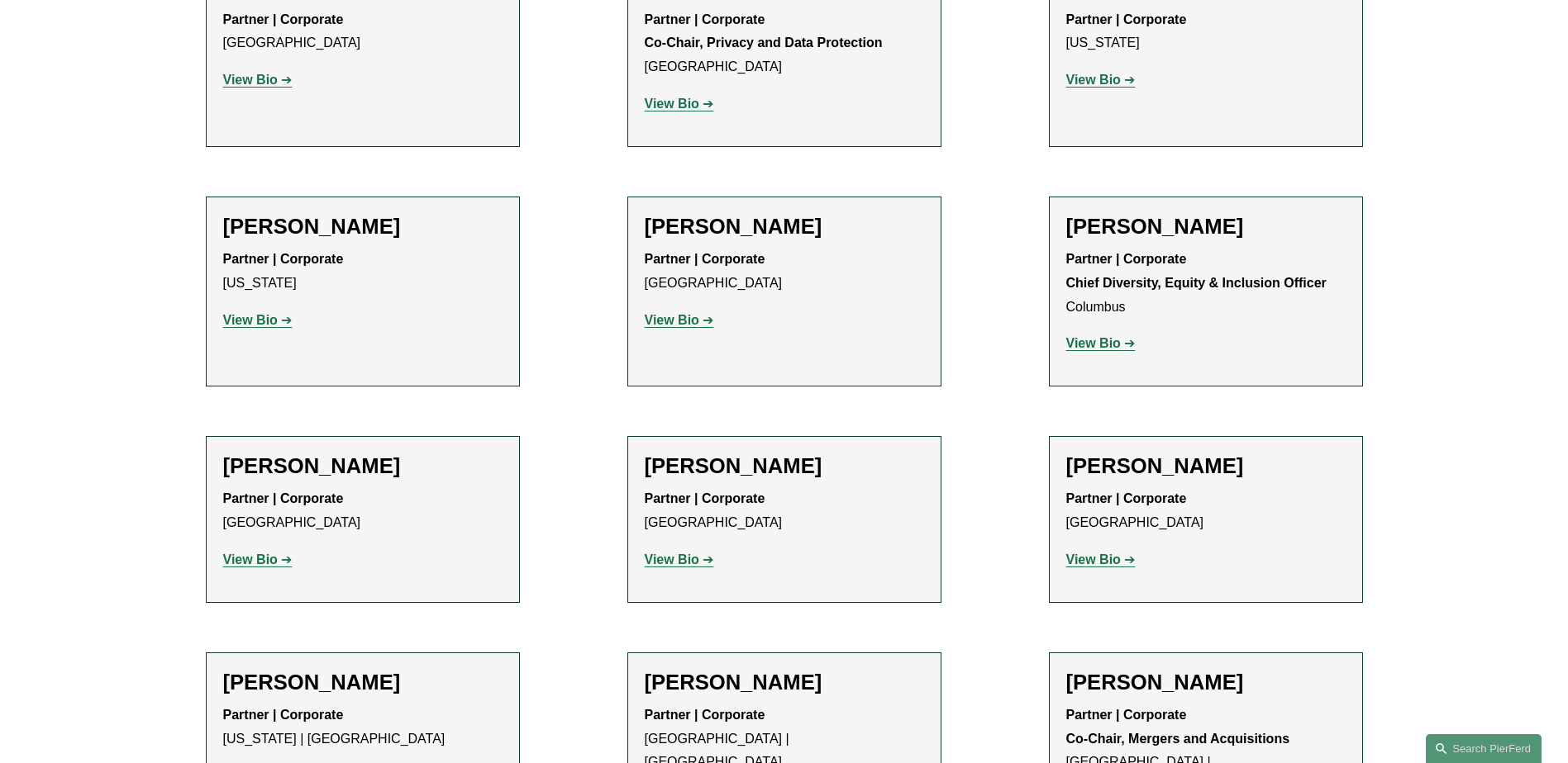
scroll to position [1570, 0]
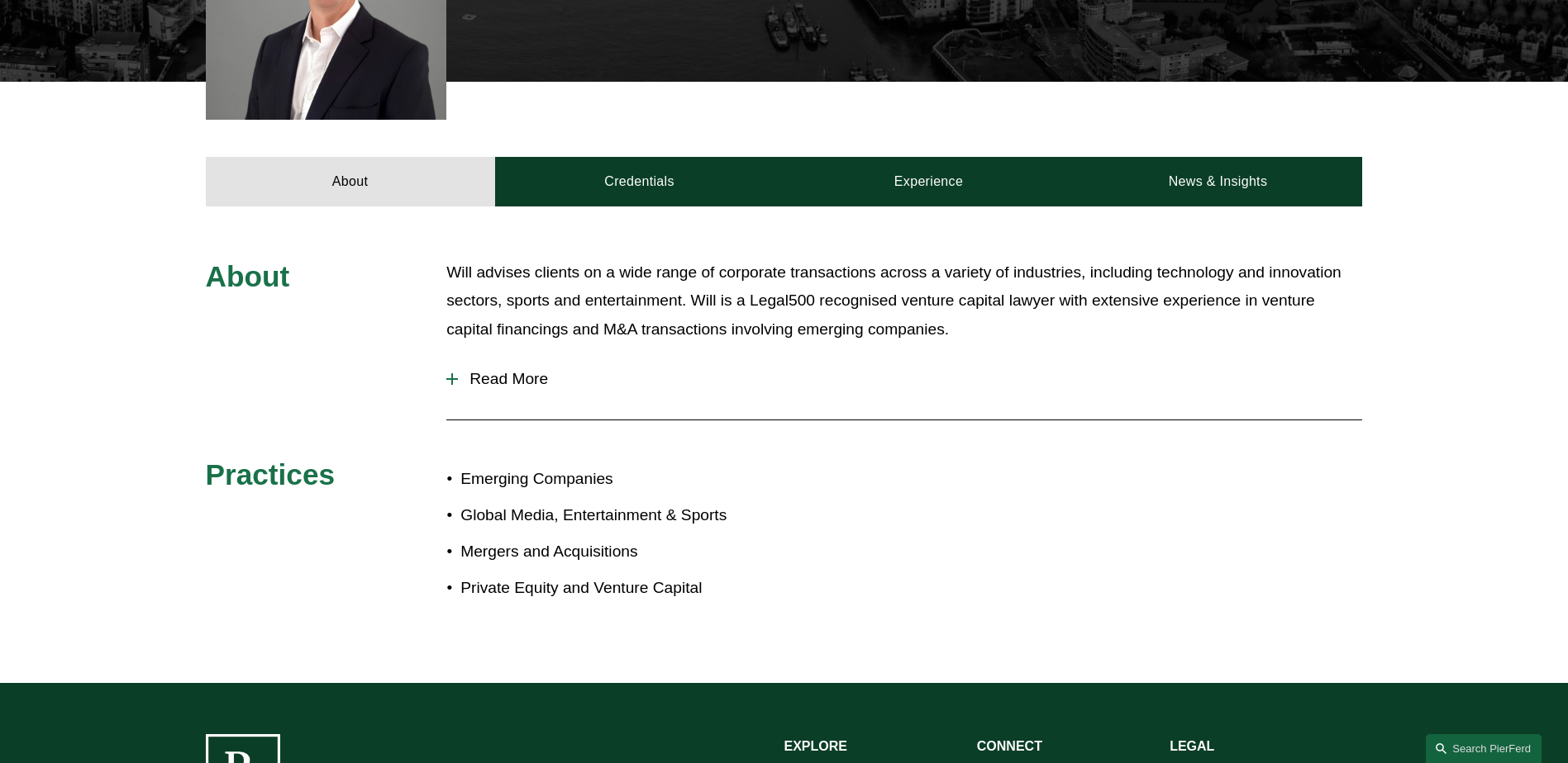
scroll to position [579, 0]
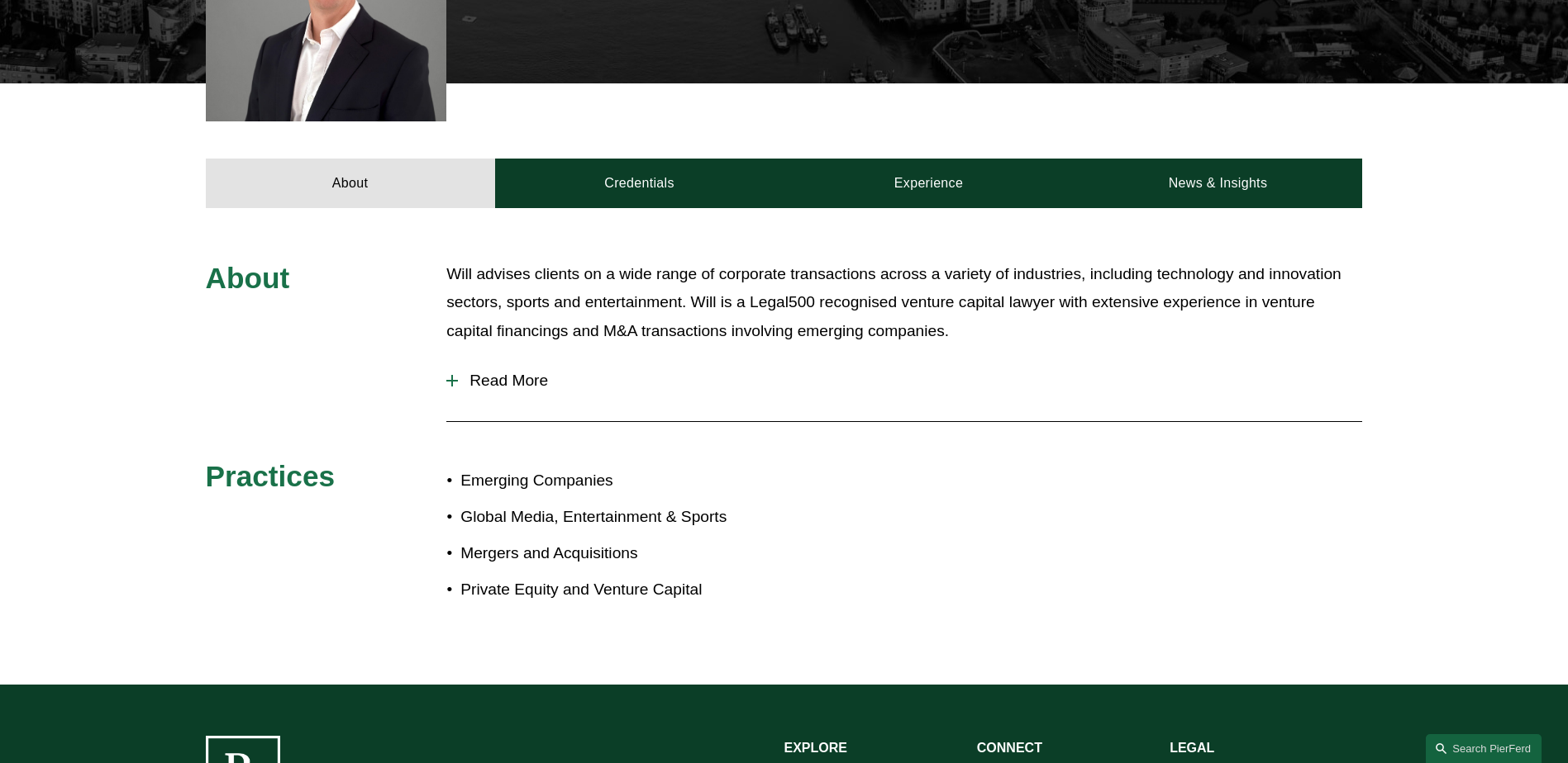
click at [522, 390] on span "Read More" at bounding box center [910, 381] width 904 height 18
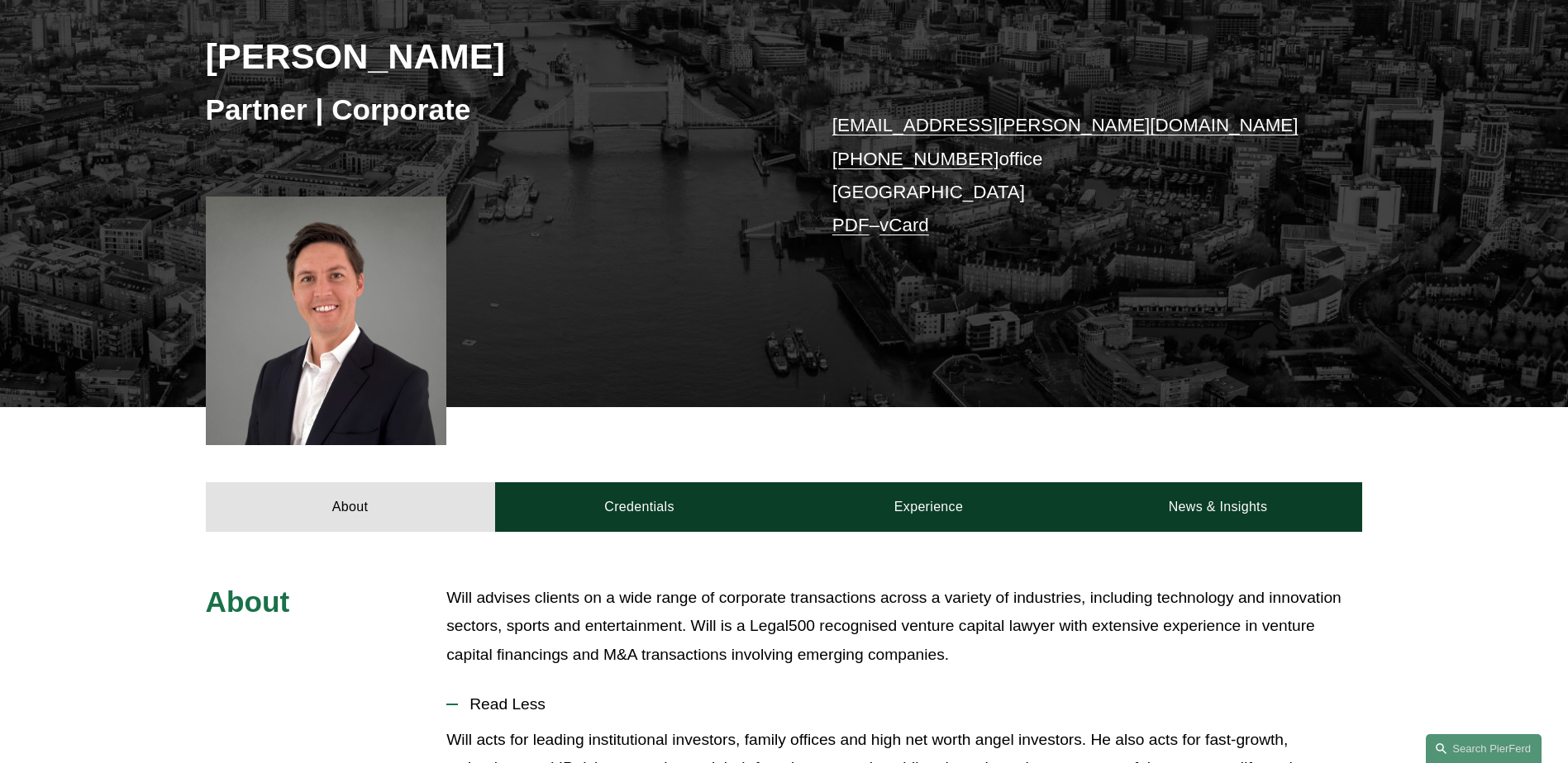
scroll to position [248, 0]
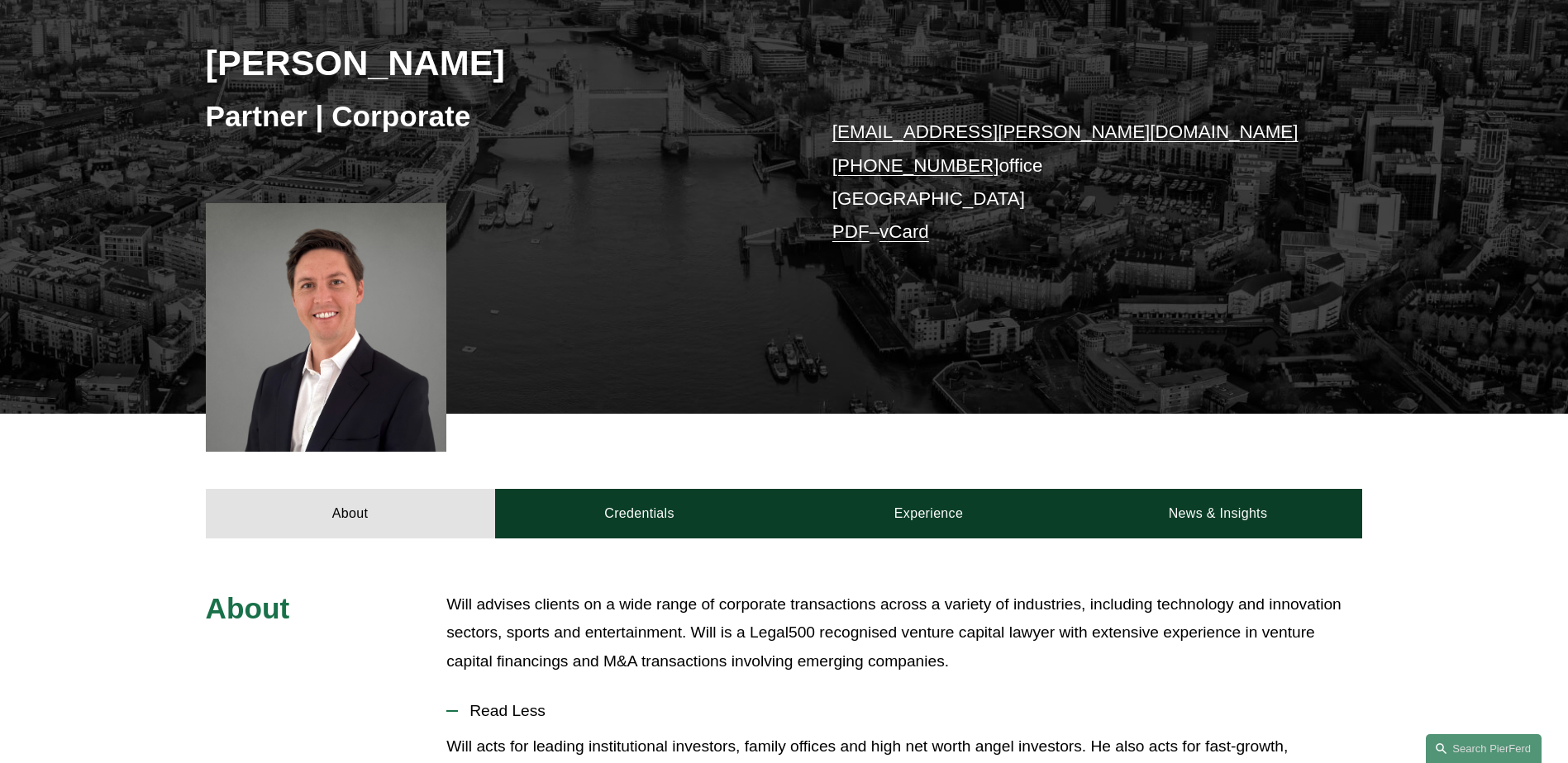
click at [285, 305] on div at bounding box center [326, 327] width 241 height 249
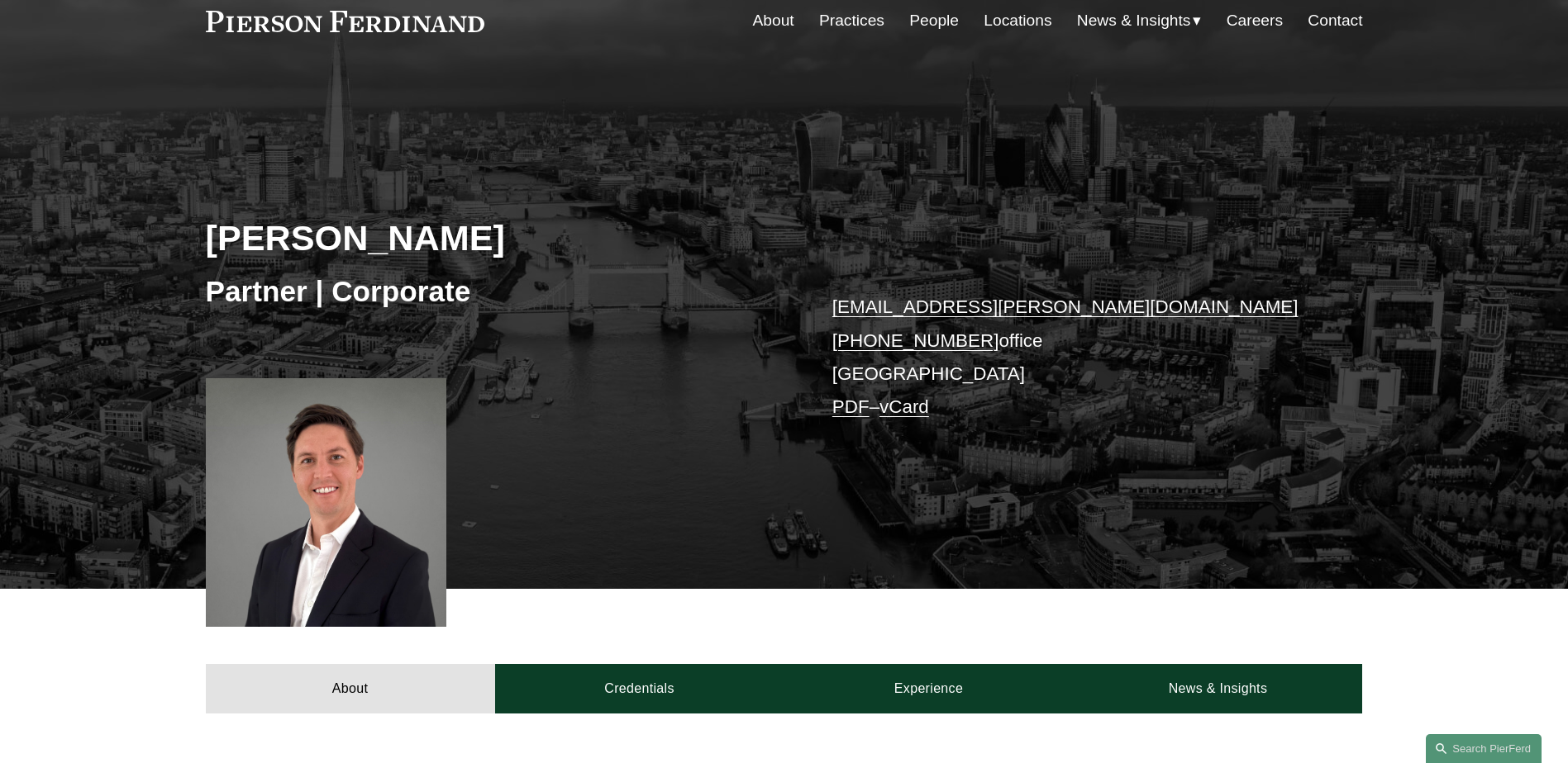
scroll to position [0, 0]
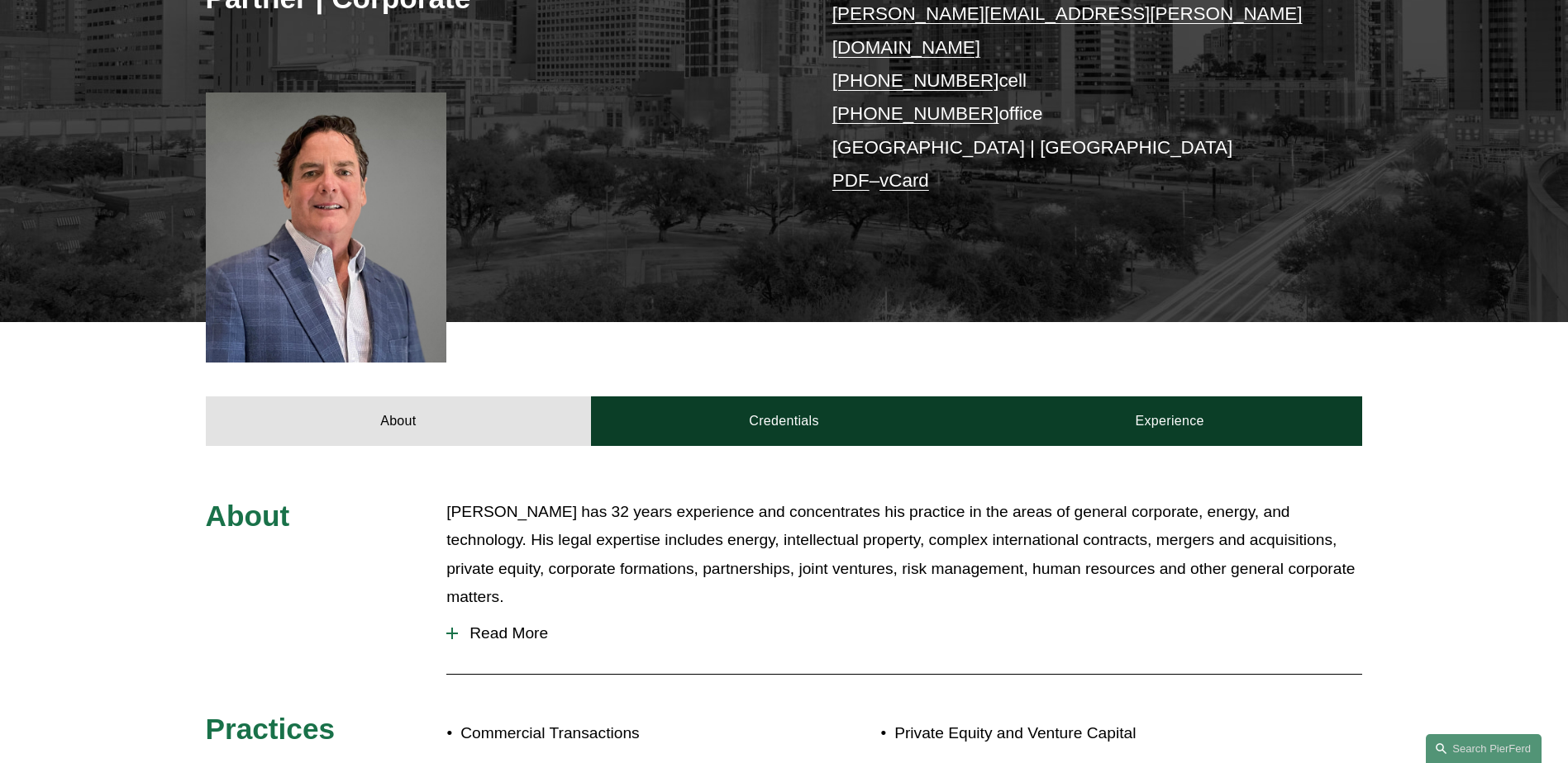
scroll to position [413, 0]
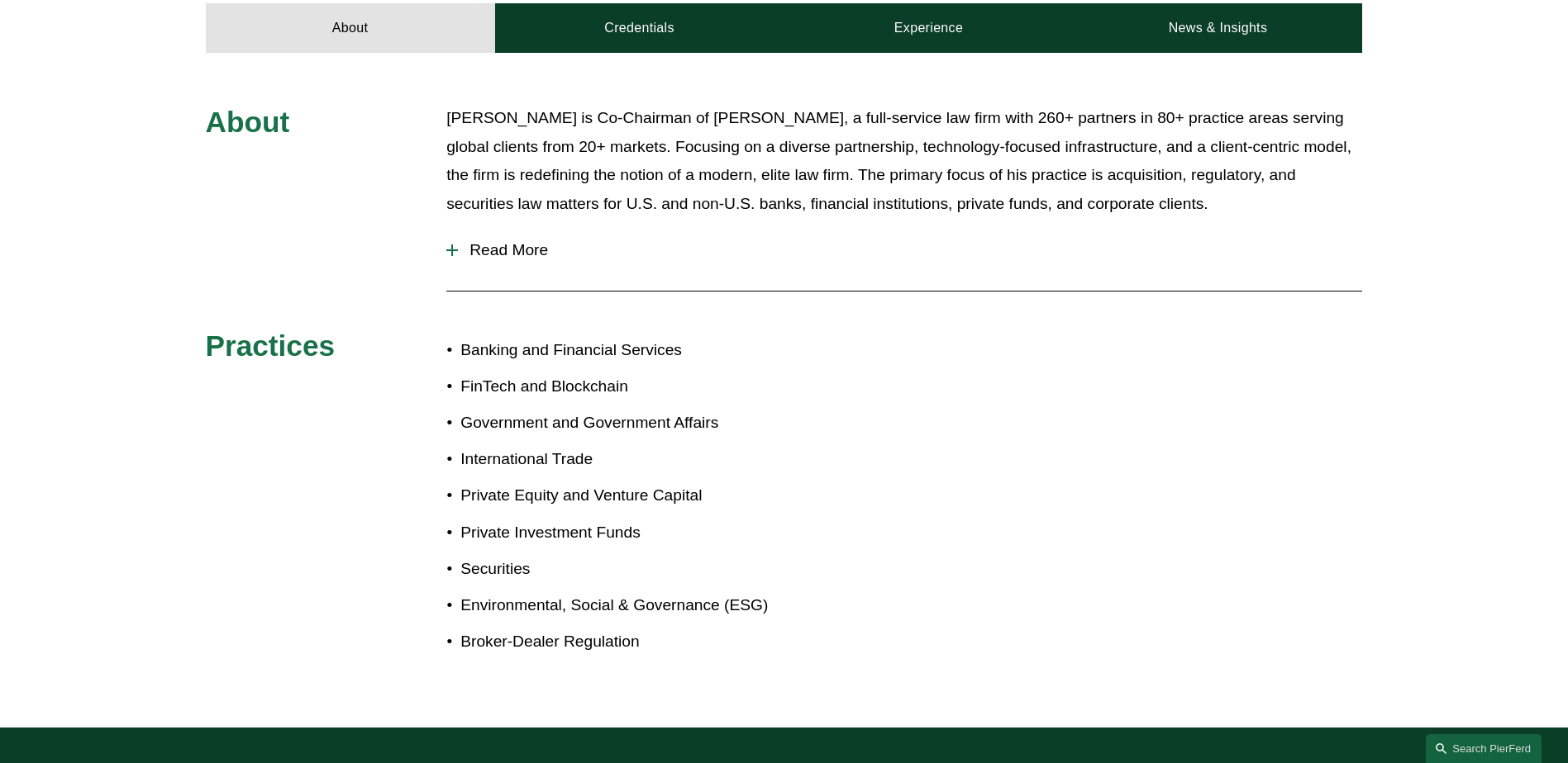
scroll to position [661, 0]
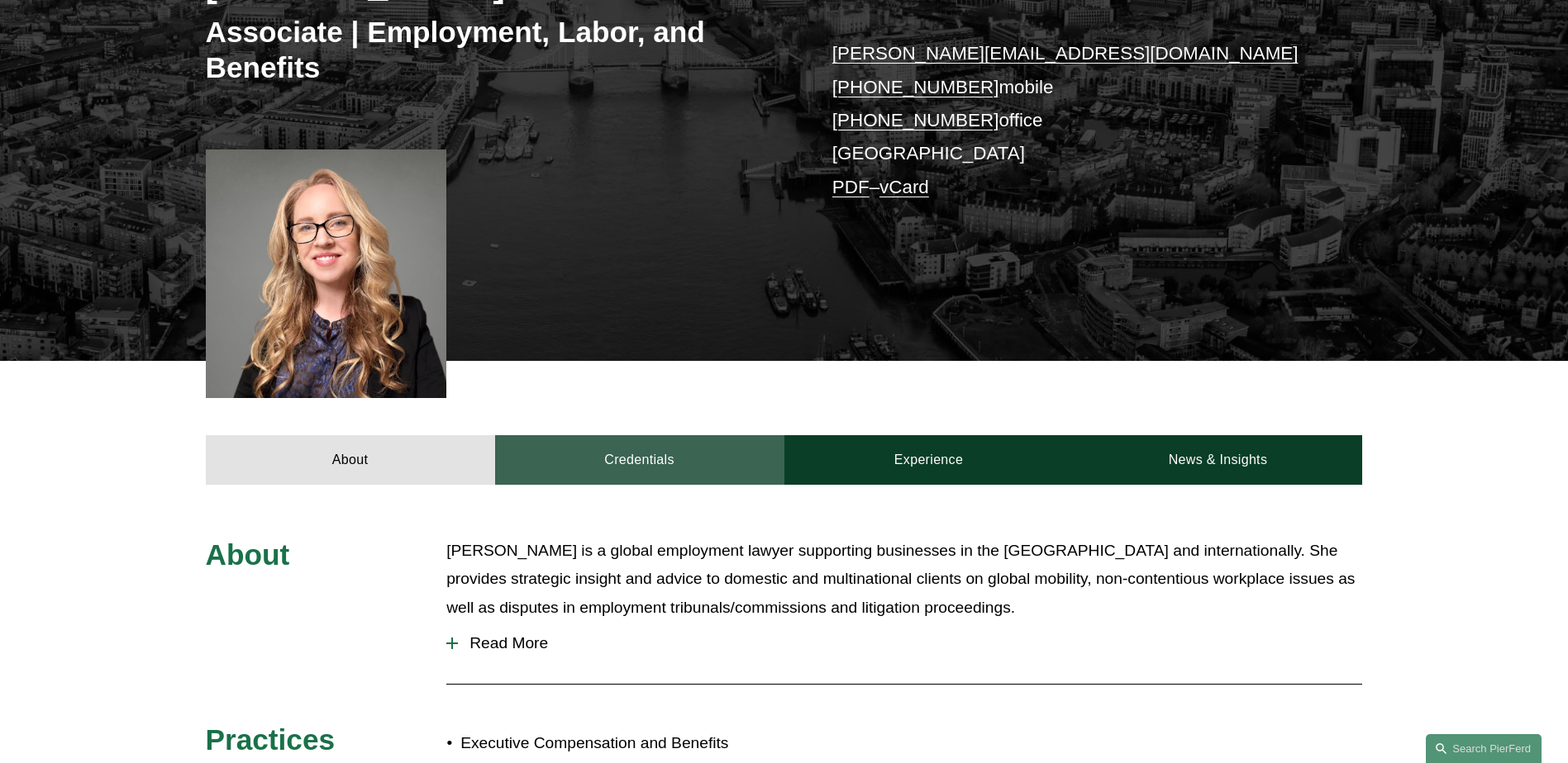
scroll to position [330, 0]
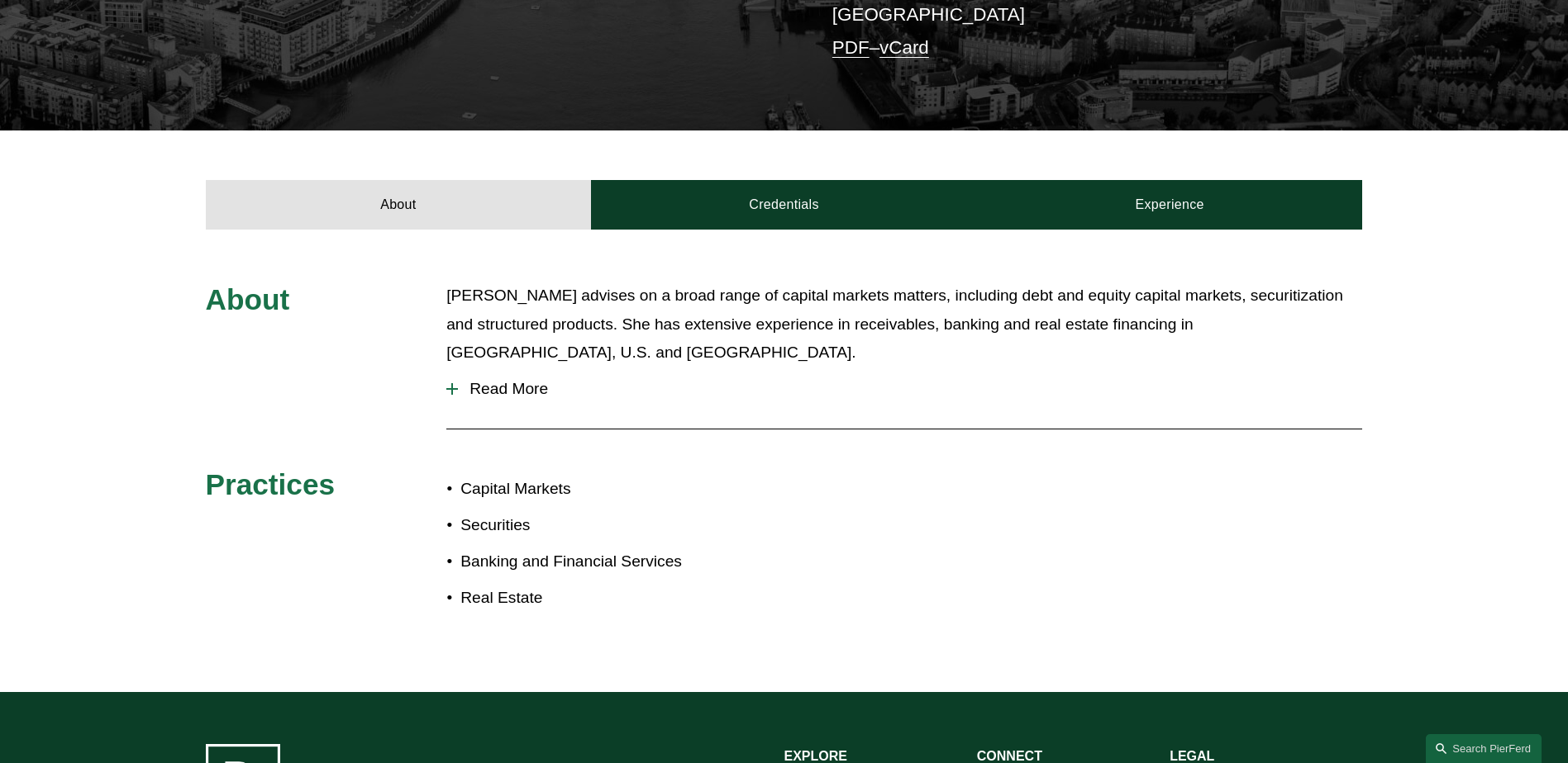
scroll to position [579, 0]
